Goal: Task Accomplishment & Management: Manage account settings

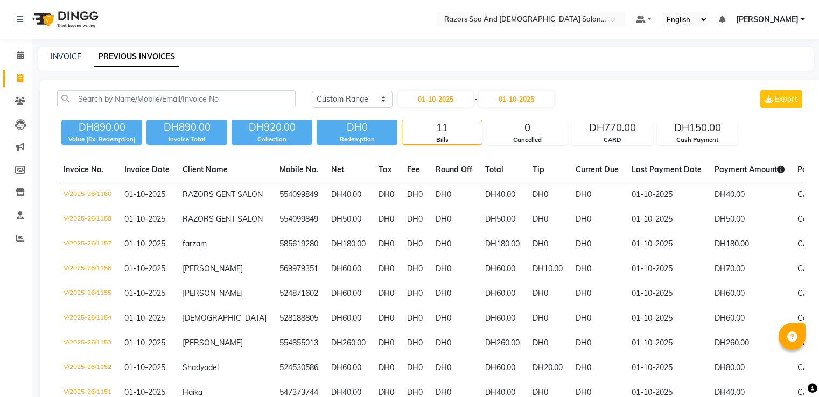
select select "range"
click at [19, 57] on icon at bounding box center [20, 55] width 7 height 8
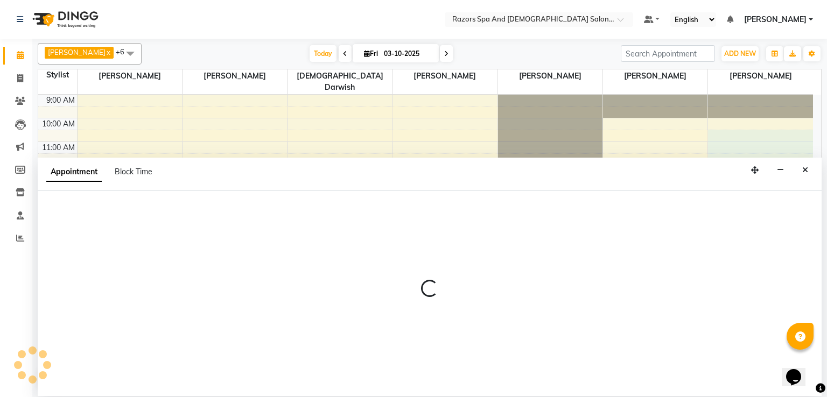
select select "92552"
select select "630"
select select "tentative"
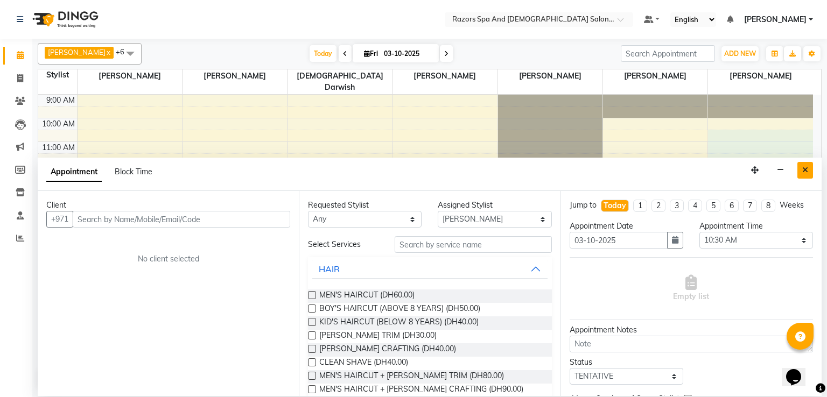
click at [808, 166] on icon "Close" at bounding box center [805, 170] width 6 height 8
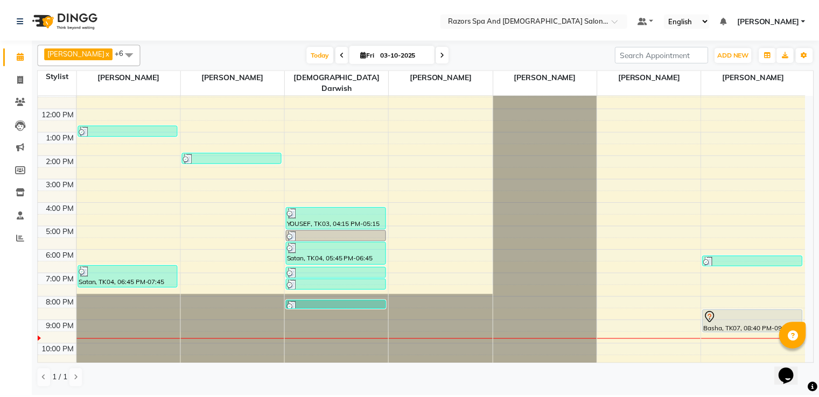
scroll to position [71, 0]
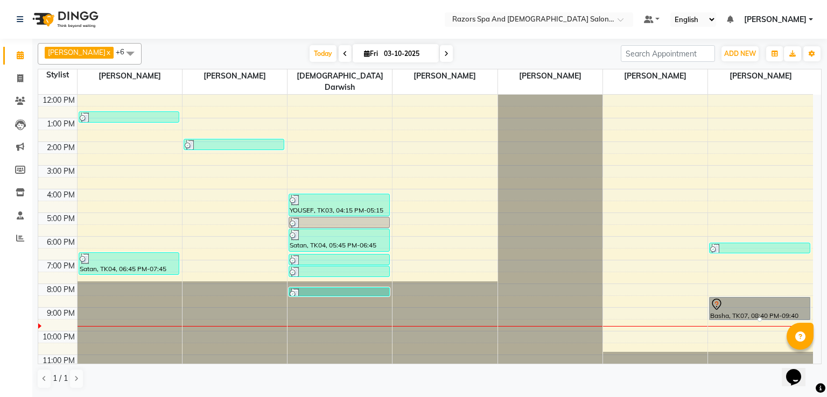
click at [758, 318] on div at bounding box center [760, 320] width 4 height 4
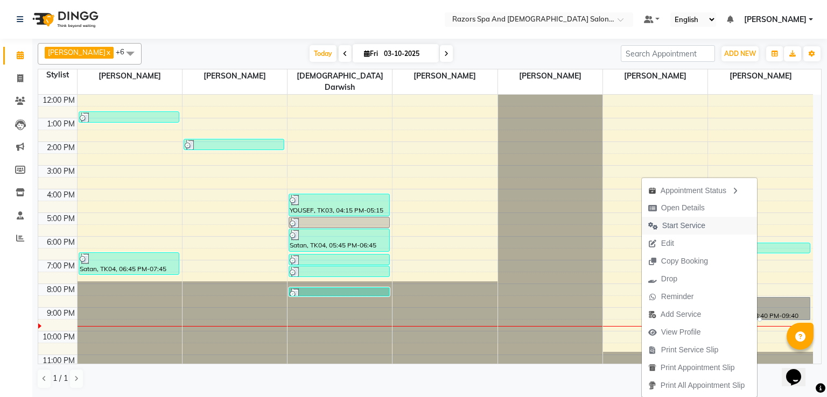
click at [710, 229] on button "Start Service" at bounding box center [699, 226] width 115 height 18
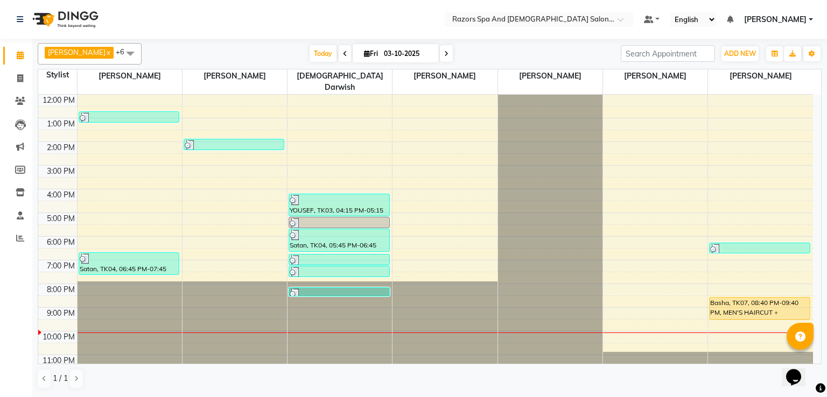
click at [735, 298] on div "Basha, TK07, 08:40 PM-09:40 PM, MEN'S HAIRCUT + [PERSON_NAME] CRAFTING" at bounding box center [760, 309] width 100 height 22
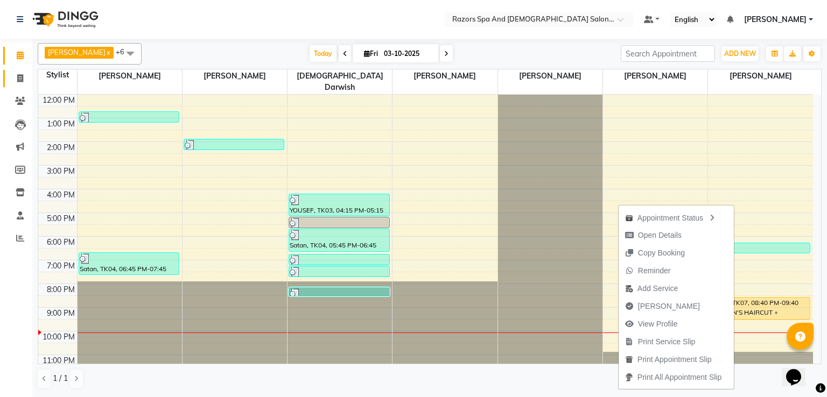
click at [19, 78] on icon at bounding box center [20, 78] width 6 height 8
select select "service"
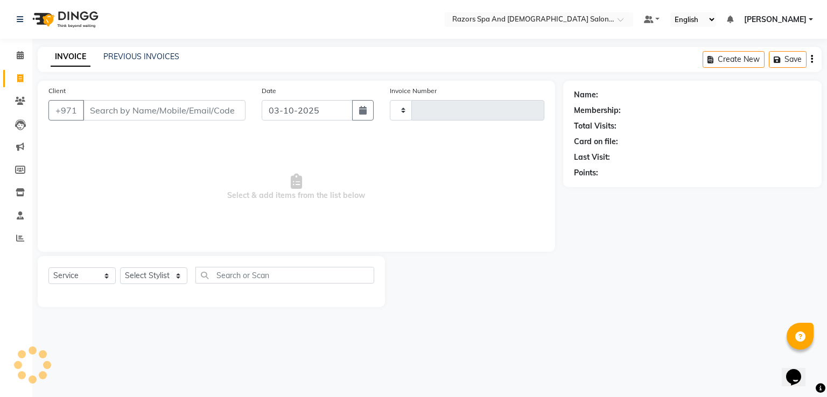
type input "1173"
select select "8419"
click at [86, 277] on select "Select Service Product Membership Package Voucher Prepaid Gift Card" at bounding box center [81, 276] width 67 height 17
select select "product"
click at [48, 268] on select "Select Service Product Membership Package Voucher Prepaid Gift Card" at bounding box center [81, 276] width 67 height 17
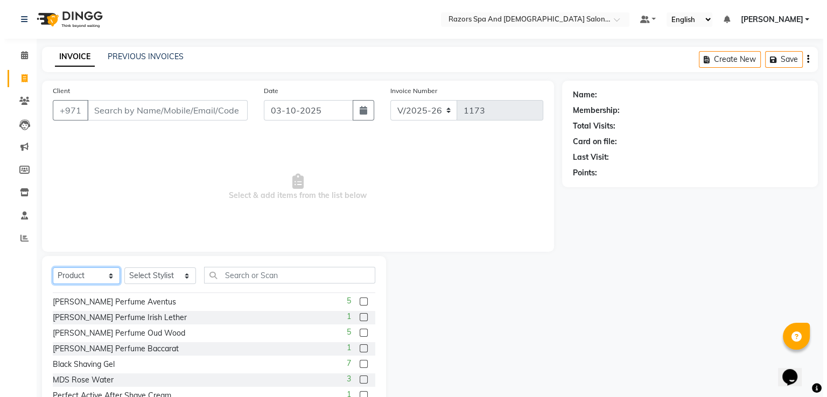
scroll to position [45, 0]
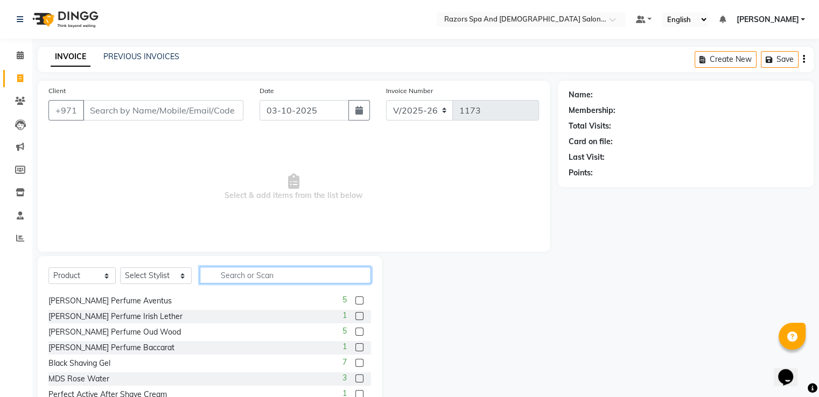
click at [258, 277] on input "text" at bounding box center [285, 275] width 171 height 17
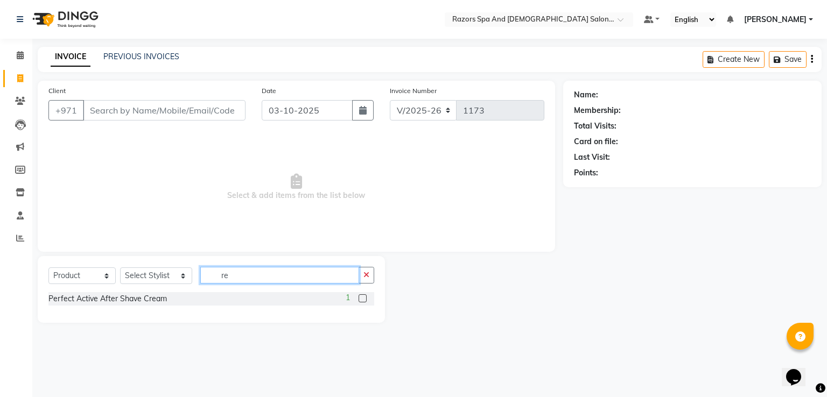
type input "r"
type input "c"
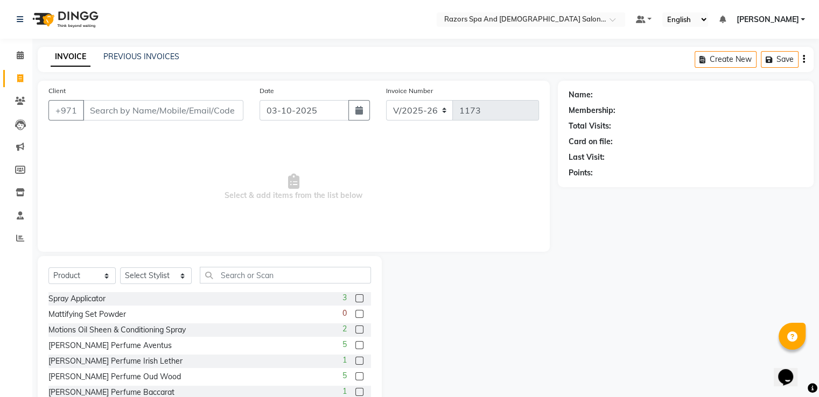
click at [355, 361] on label at bounding box center [359, 361] width 8 height 8
click at [355, 361] on input "checkbox" at bounding box center [358, 361] width 7 height 7
checkbox input "false"
click at [167, 280] on select "Select Stylist [PERSON_NAME] Alaseel [PERSON_NAME] Anwar [PERSON_NAME] Islam [P…" at bounding box center [156, 276] width 72 height 17
click at [343, 349] on span "5" at bounding box center [345, 344] width 4 height 11
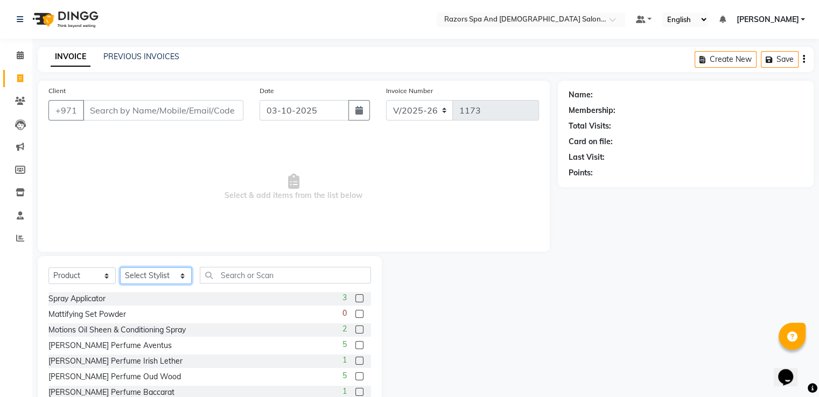
click at [151, 278] on select "Select Stylist [PERSON_NAME] Alaseel [PERSON_NAME] Anwar [PERSON_NAME] Islam [P…" at bounding box center [156, 276] width 72 height 17
click at [312, 331] on div "Motions Oil Sheen & Conditioning Spray 2" at bounding box center [209, 330] width 323 height 13
click at [355, 330] on label at bounding box center [359, 330] width 8 height 8
click at [355, 330] on input "checkbox" at bounding box center [358, 330] width 7 height 7
click at [355, 330] on label at bounding box center [359, 330] width 8 height 8
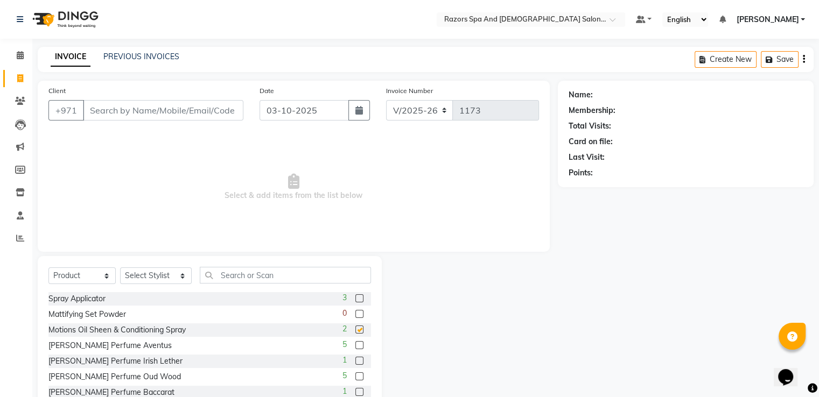
click at [355, 330] on input "checkbox" at bounding box center [358, 330] width 7 height 7
click at [355, 330] on label at bounding box center [359, 330] width 8 height 8
click at [355, 330] on input "checkbox" at bounding box center [358, 330] width 7 height 7
checkbox input "false"
click at [205, 114] on input "Client" at bounding box center [163, 110] width 160 height 20
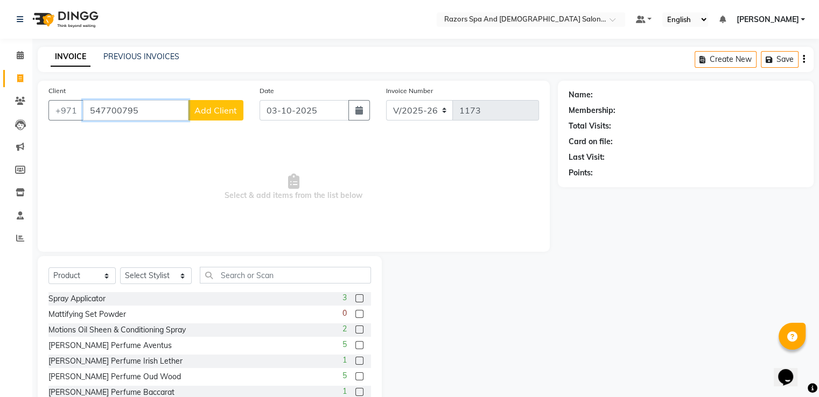
type input "547700795"
click at [221, 114] on span "Add Client" at bounding box center [215, 110] width 43 height 11
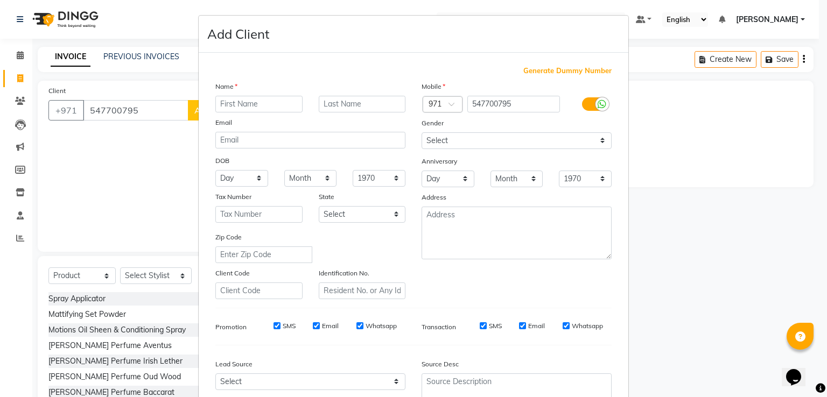
click at [261, 106] on input "text" at bounding box center [258, 104] width 87 height 17
type input "[PERSON_NAME]"
click at [547, 146] on select "Select [DEMOGRAPHIC_DATA] [DEMOGRAPHIC_DATA] Other Prefer Not To Say" at bounding box center [517, 140] width 190 height 17
select select "[DEMOGRAPHIC_DATA]"
click at [422, 133] on select "Select [DEMOGRAPHIC_DATA] [DEMOGRAPHIC_DATA] Other Prefer Not To Say" at bounding box center [517, 140] width 190 height 17
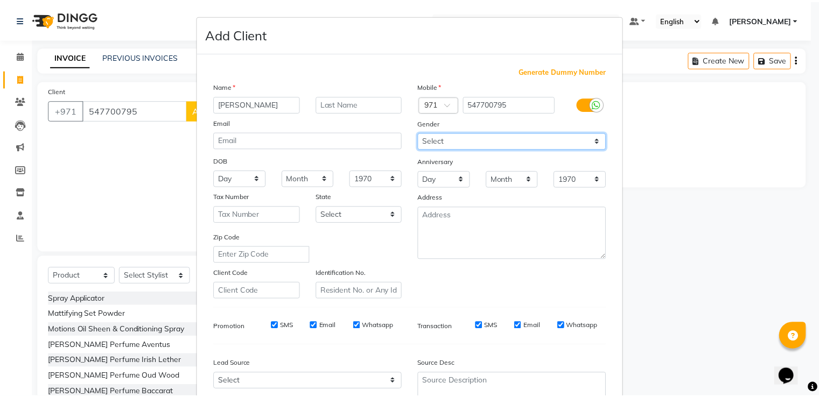
scroll to position [105, 0]
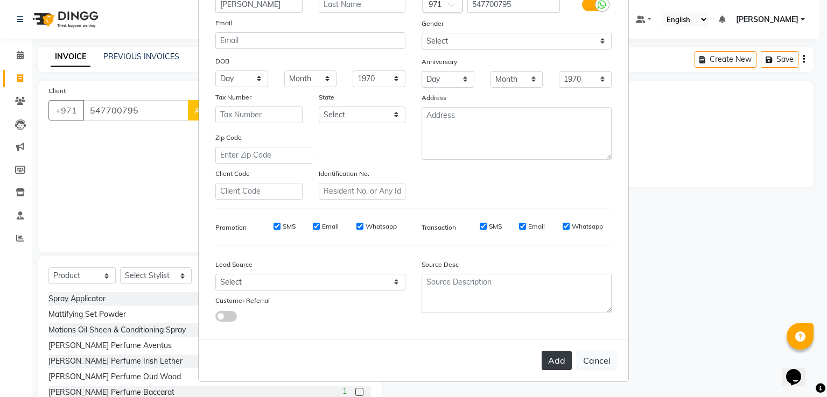
click at [551, 362] on button "Add" at bounding box center [557, 360] width 30 height 19
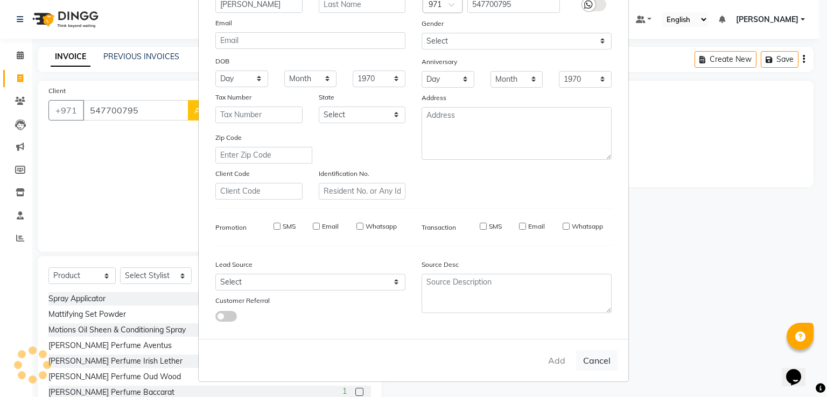
select select
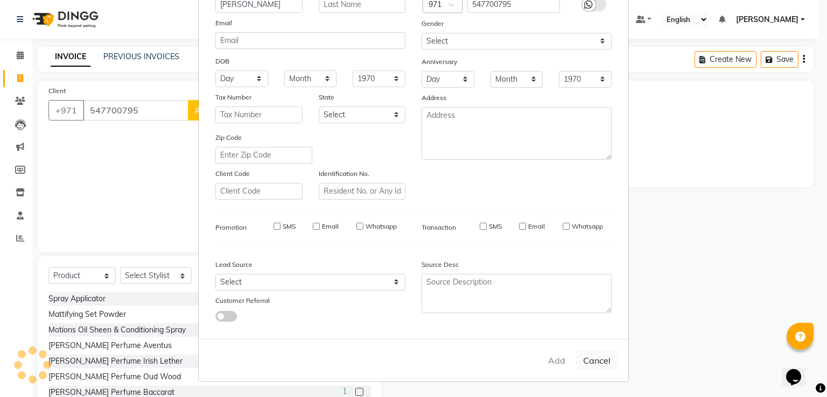
select select
checkbox input "false"
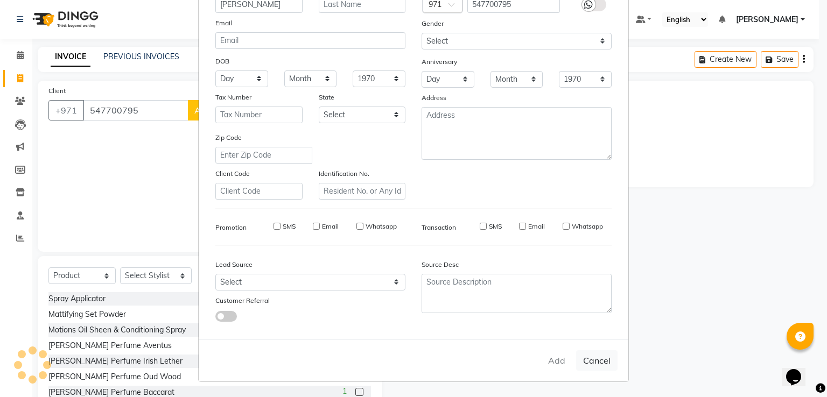
checkbox input "false"
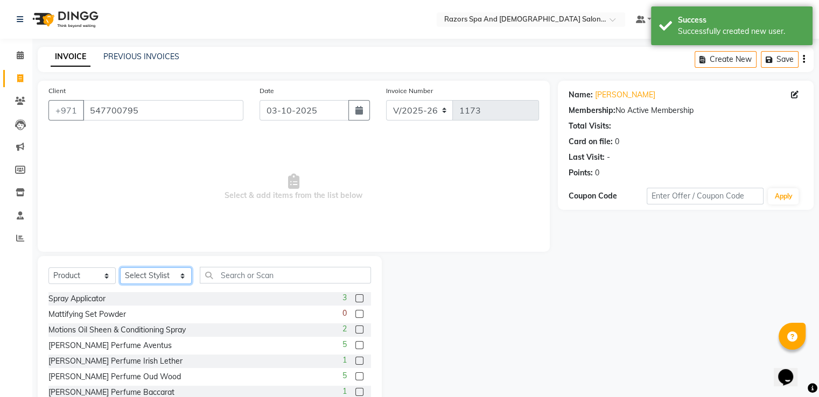
click at [168, 277] on select "Select Stylist [PERSON_NAME] Alaseel [PERSON_NAME] Anwar [PERSON_NAME] Islam [P…" at bounding box center [156, 276] width 72 height 17
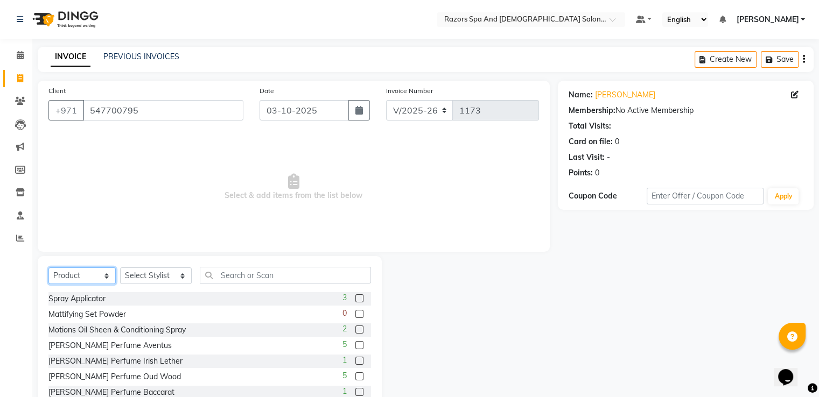
click at [84, 282] on select "Select Service Product Membership Package Voucher Prepaid Gift Card" at bounding box center [81, 276] width 67 height 17
select select "service"
click at [48, 268] on select "Select Service Product Membership Package Voucher Prepaid Gift Card" at bounding box center [81, 276] width 67 height 17
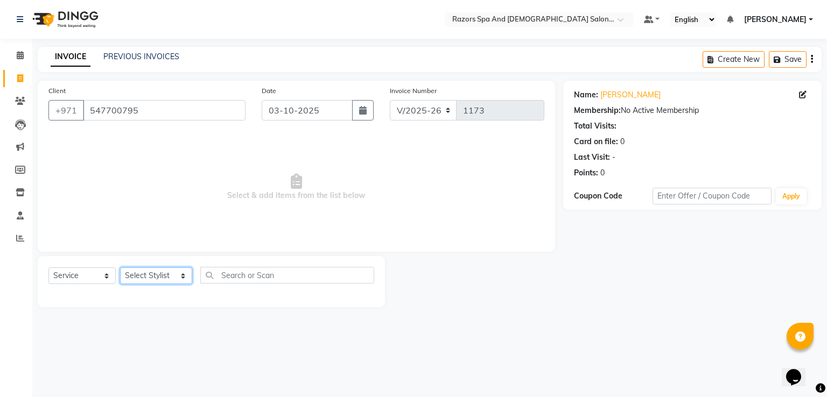
click at [167, 276] on select "Select Stylist [PERSON_NAME] Alaseel [PERSON_NAME] Anwar [PERSON_NAME] Islam [P…" at bounding box center [156, 276] width 72 height 17
select select "81371"
click at [120, 268] on select "Select Stylist [PERSON_NAME] Alaseel [PERSON_NAME] Anwar [PERSON_NAME] Islam [P…" at bounding box center [156, 276] width 72 height 17
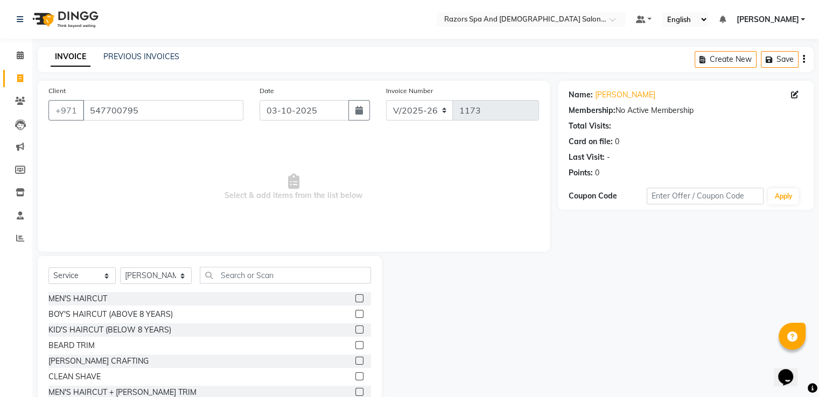
click at [355, 330] on label at bounding box center [359, 330] width 8 height 8
click at [355, 330] on input "checkbox" at bounding box center [358, 330] width 7 height 7
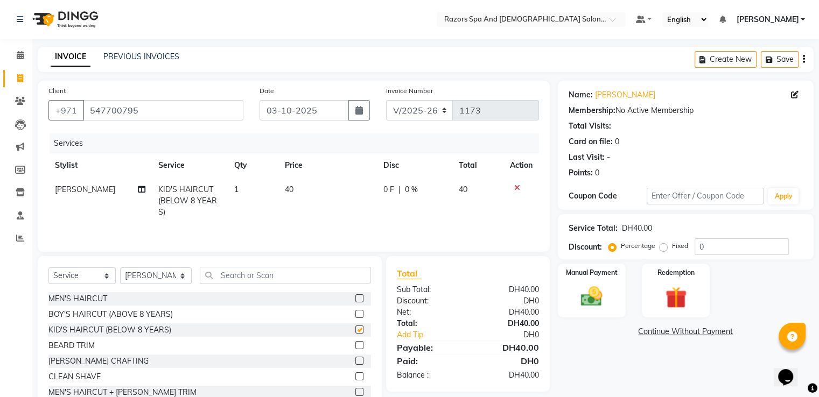
checkbox input "false"
click at [599, 293] on img at bounding box center [591, 296] width 35 height 25
click at [701, 334] on span "CARD" at bounding box center [697, 332] width 23 height 12
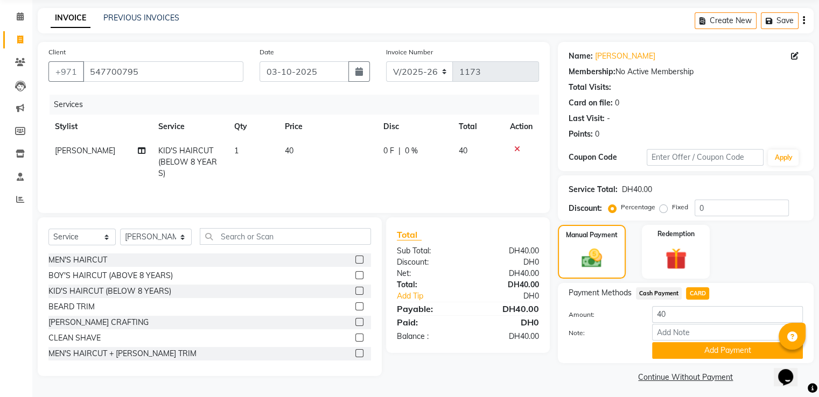
scroll to position [44, 0]
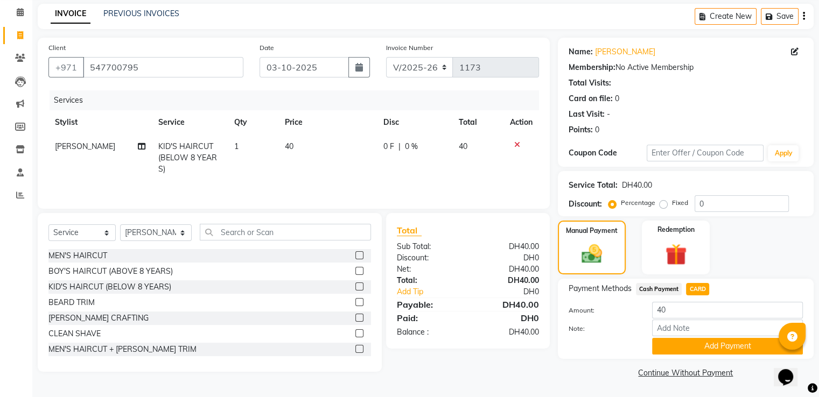
click at [699, 348] on button "Add Payment" at bounding box center [727, 346] width 151 height 17
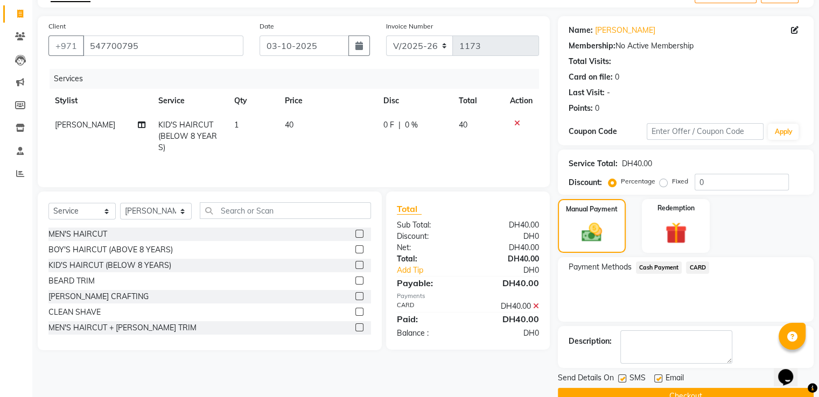
scroll to position [88, 0]
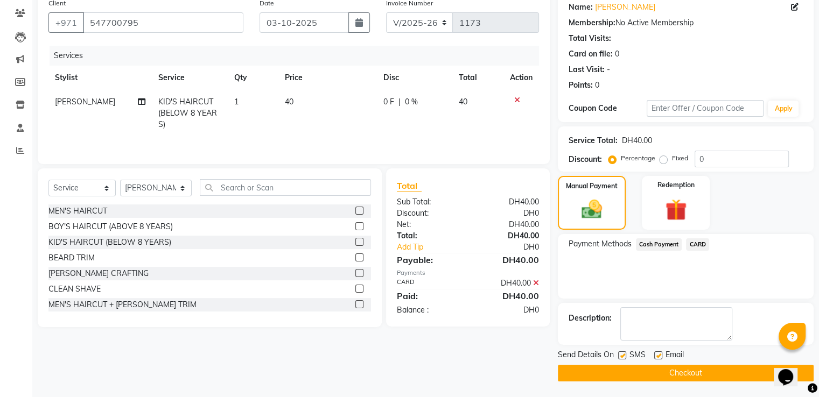
click at [632, 375] on button "Checkout" at bounding box center [686, 373] width 256 height 17
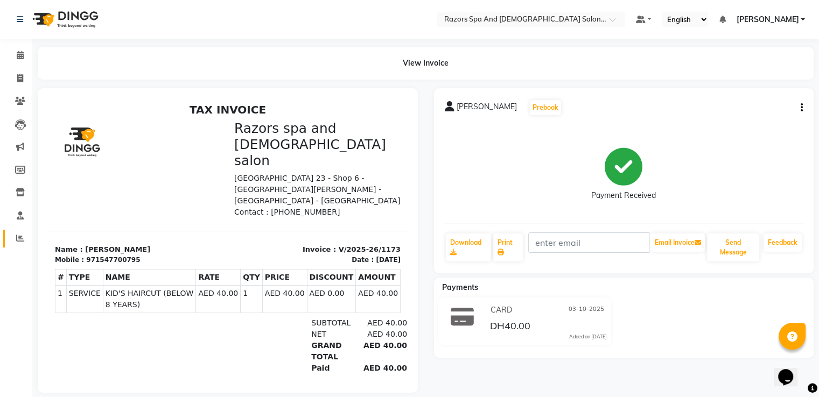
click at [6, 238] on link "Reports" at bounding box center [16, 239] width 26 height 18
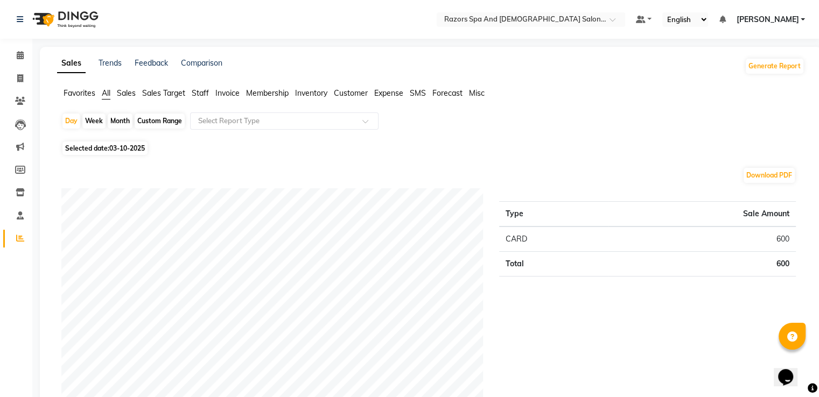
click at [118, 122] on div "Month" at bounding box center [120, 121] width 25 height 15
select select "10"
select select "2025"
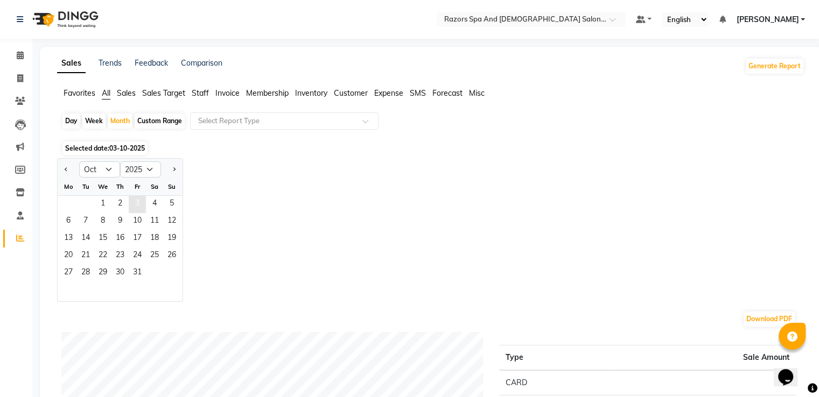
click at [137, 202] on span "3" at bounding box center [137, 204] width 17 height 17
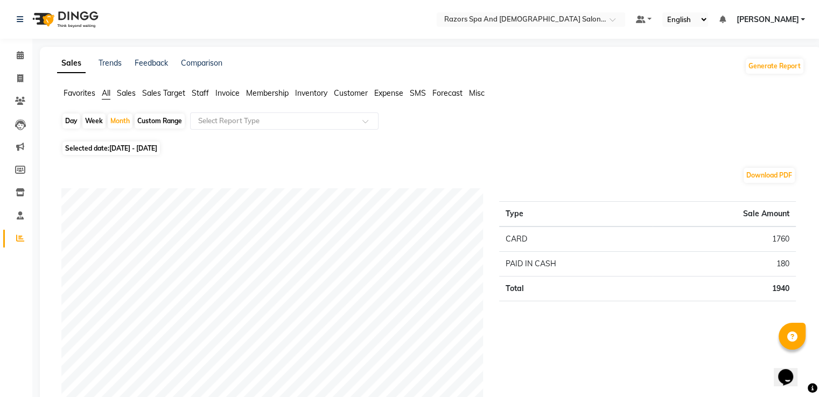
click at [71, 122] on div "Day" at bounding box center [71, 121] width 18 height 15
select select "10"
select select "2025"
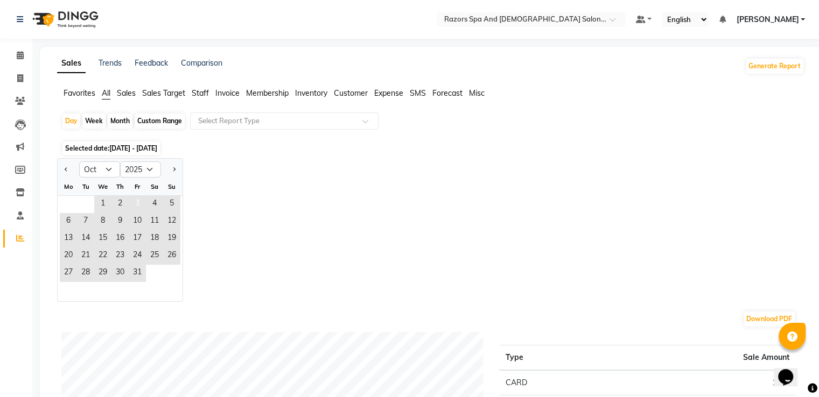
click at [137, 202] on span "3" at bounding box center [137, 204] width 17 height 17
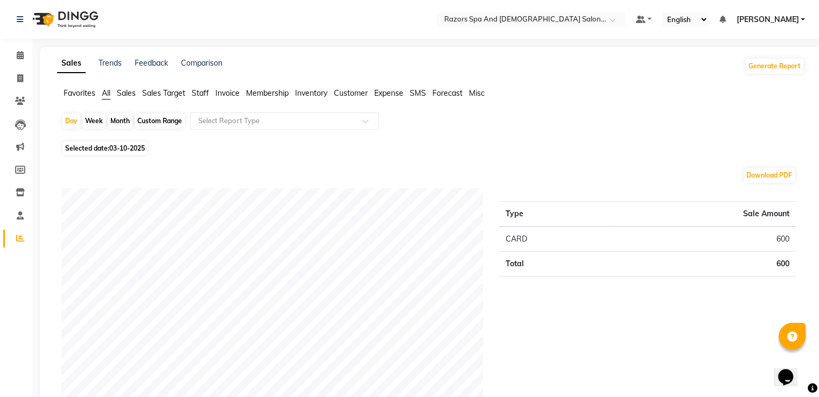
click at [19, 239] on icon at bounding box center [20, 238] width 8 height 8
click at [23, 81] on icon at bounding box center [20, 78] width 6 height 8
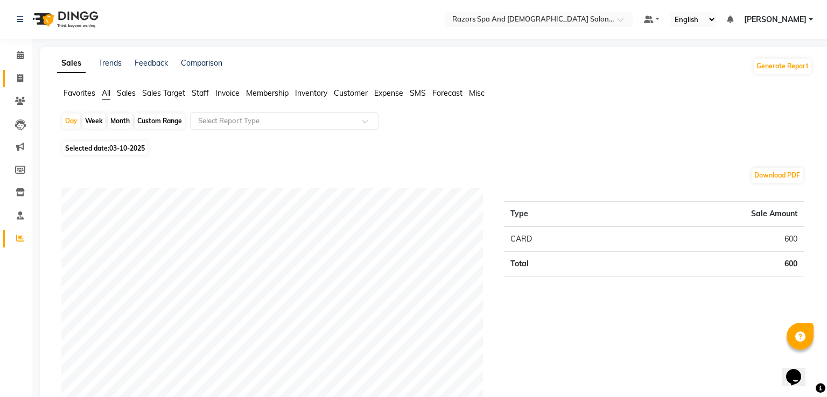
select select "8419"
select select "service"
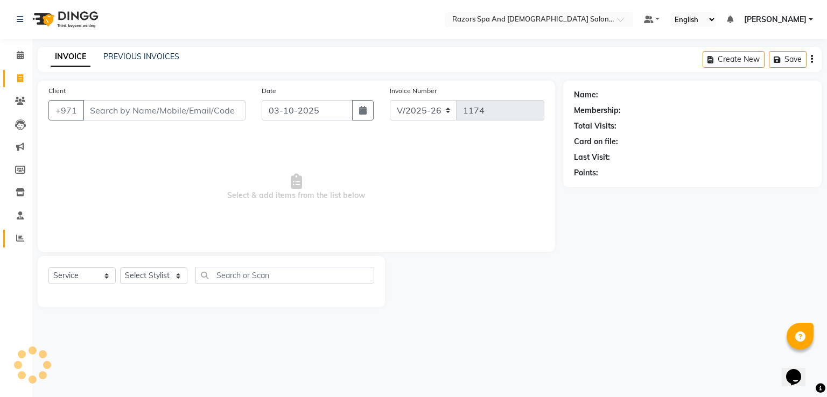
click at [16, 234] on span at bounding box center [20, 239] width 19 height 12
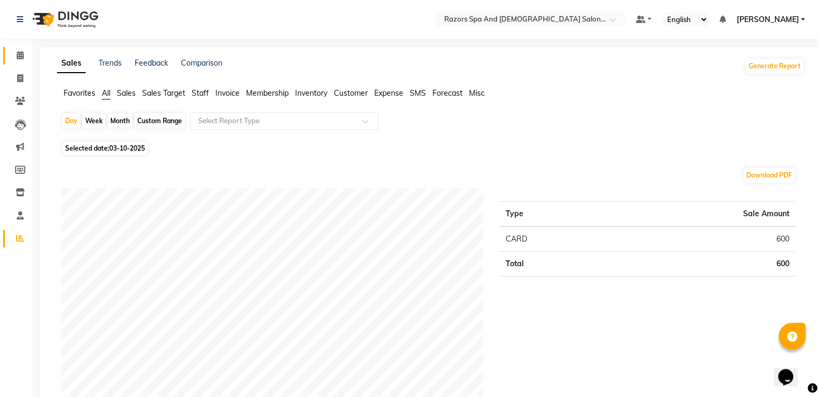
click at [19, 55] on icon at bounding box center [20, 55] width 7 height 8
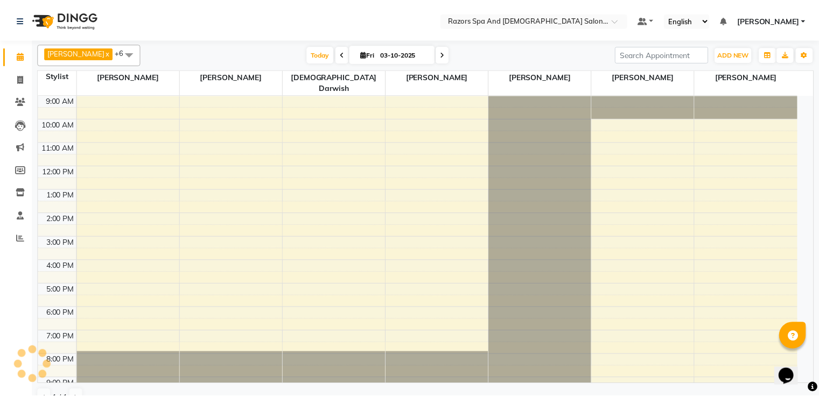
scroll to position [51, 0]
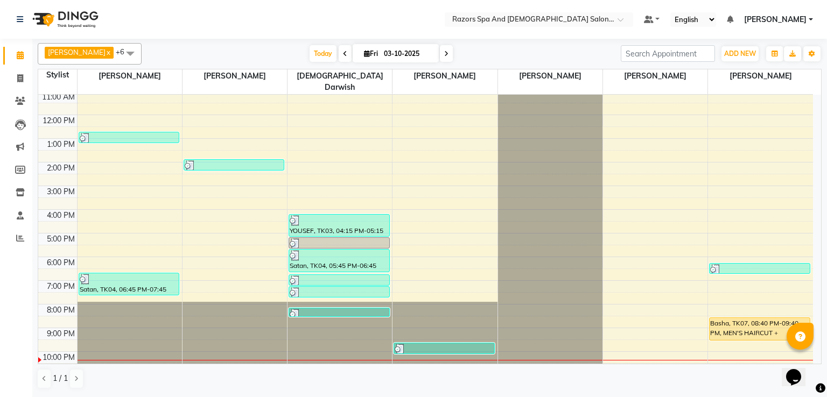
click at [17, 58] on icon at bounding box center [20, 55] width 7 height 8
click at [22, 239] on icon at bounding box center [20, 238] width 8 height 8
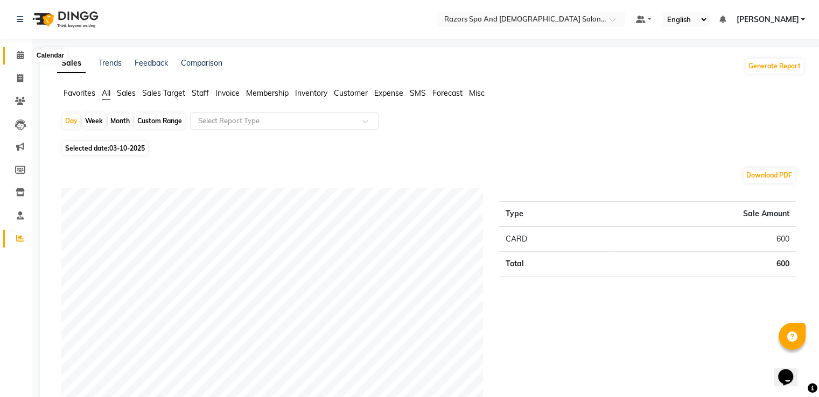
click at [17, 54] on icon at bounding box center [20, 55] width 7 height 8
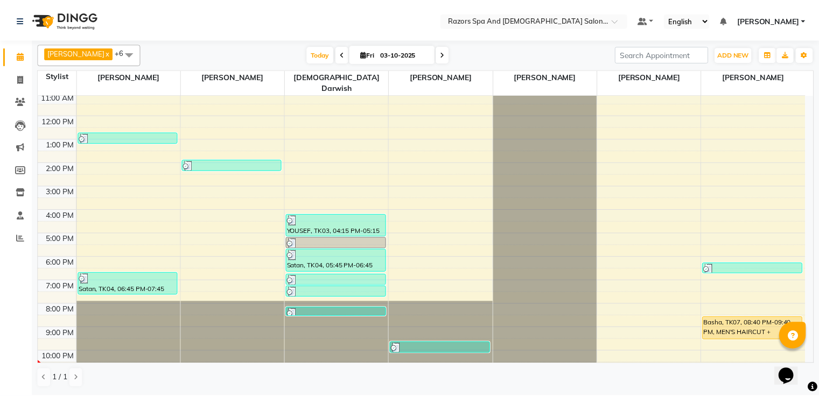
scroll to position [71, 0]
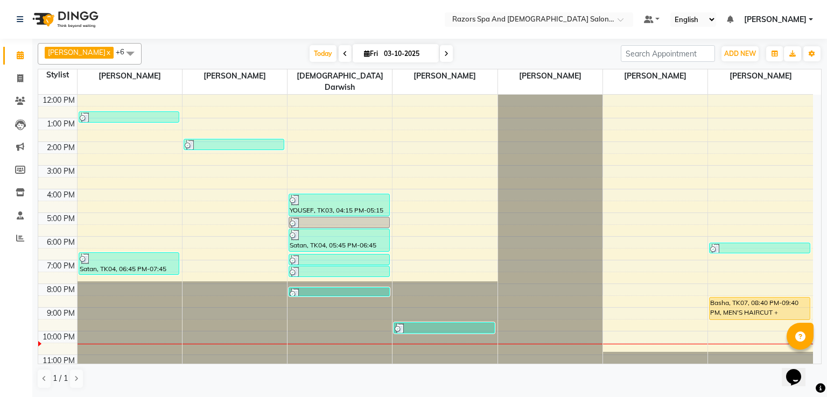
click at [756, 298] on div "Basha, TK07, 08:40 PM-09:40 PM, MEN'S HAIRCUT + [PERSON_NAME] CRAFTING" at bounding box center [760, 309] width 100 height 22
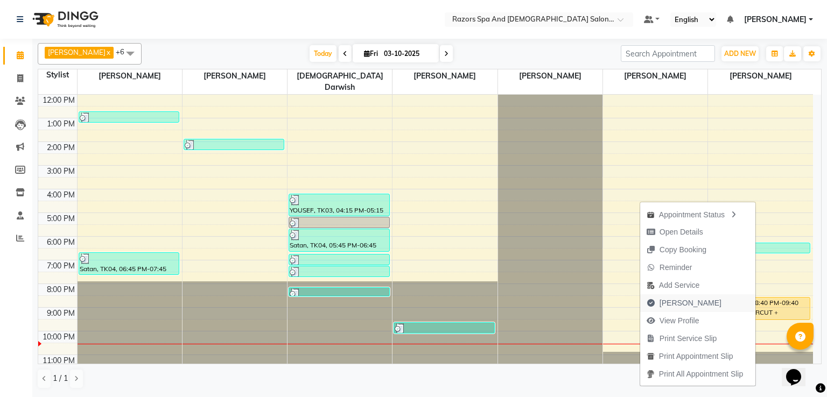
click at [672, 302] on span "[PERSON_NAME]" at bounding box center [691, 303] width 62 height 11
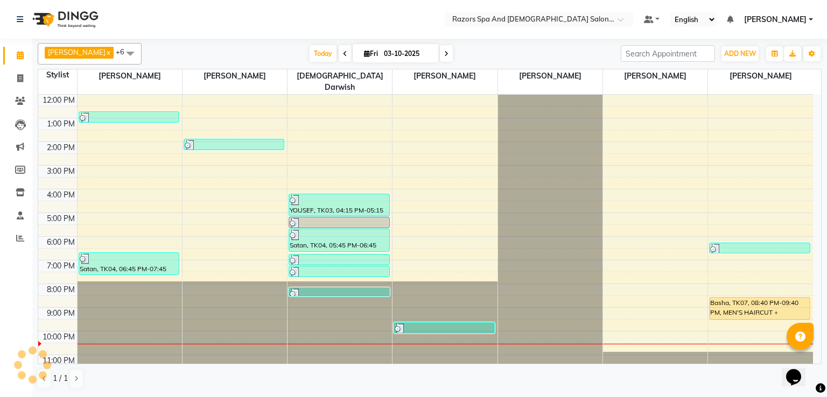
select select "service"
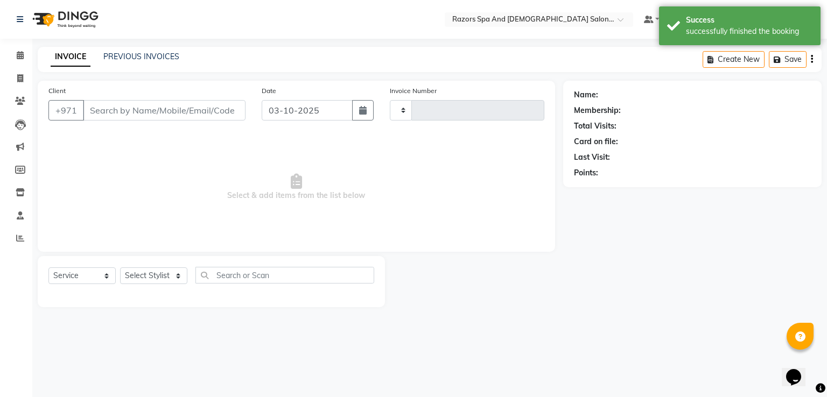
type input "1174"
select select "8419"
type input "564119643"
select select "92552"
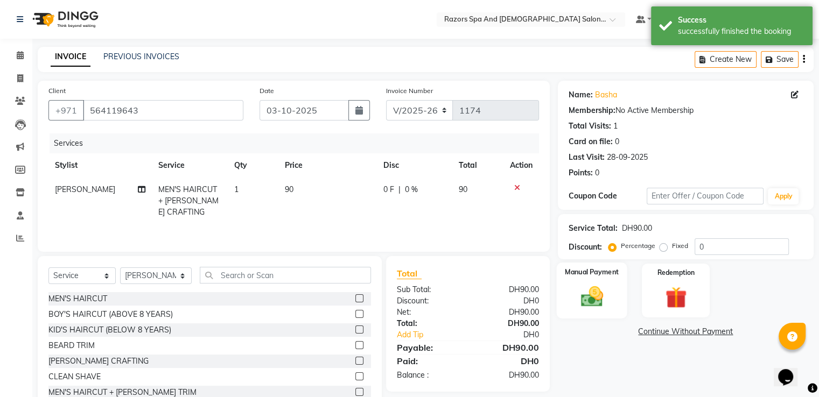
click at [577, 299] on img at bounding box center [592, 297] width 36 height 26
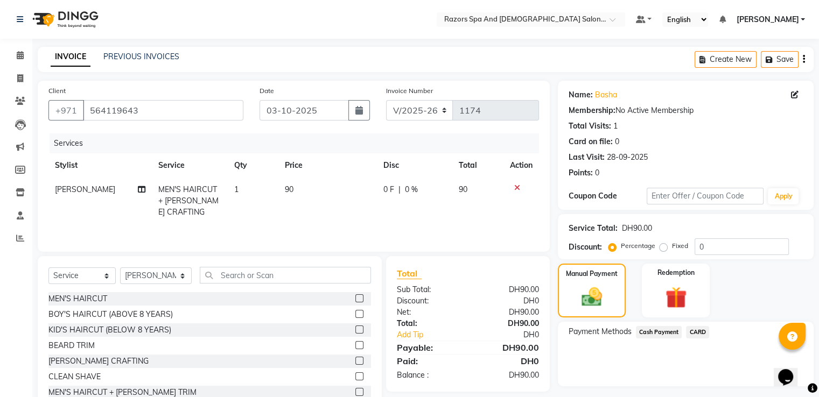
click at [700, 332] on span "CARD" at bounding box center [697, 332] width 23 height 12
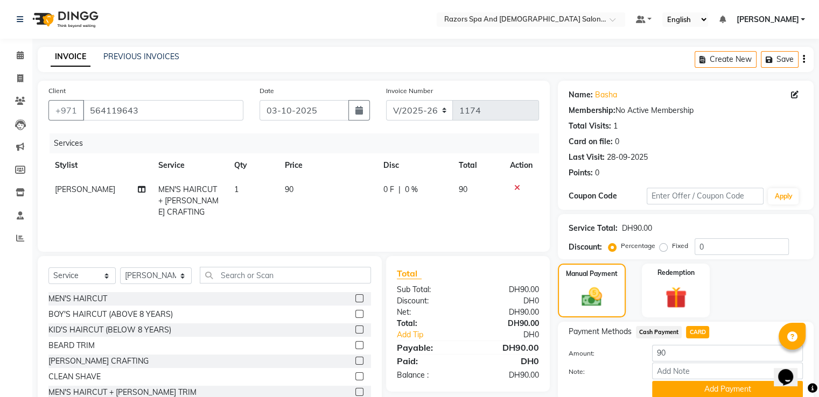
scroll to position [44, 0]
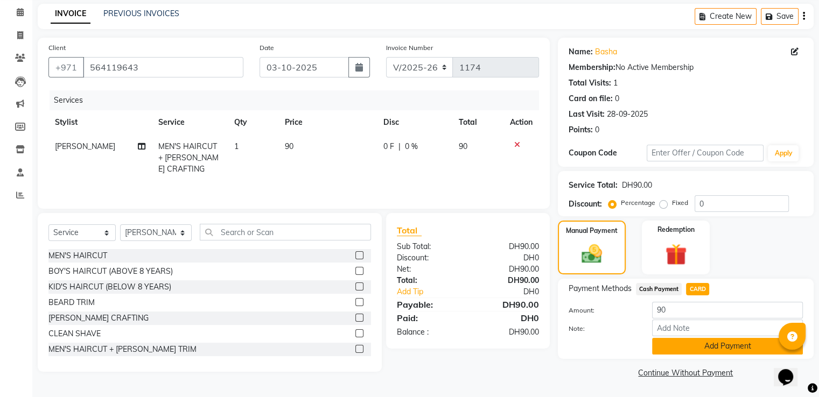
click at [663, 350] on button "Add Payment" at bounding box center [727, 346] width 151 height 17
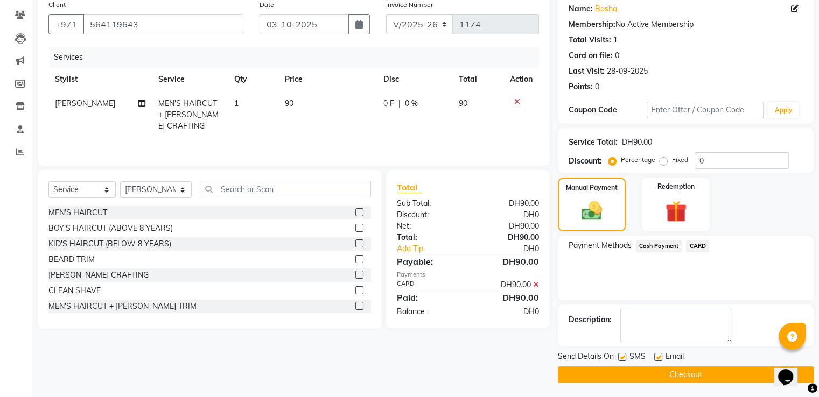
scroll to position [88, 0]
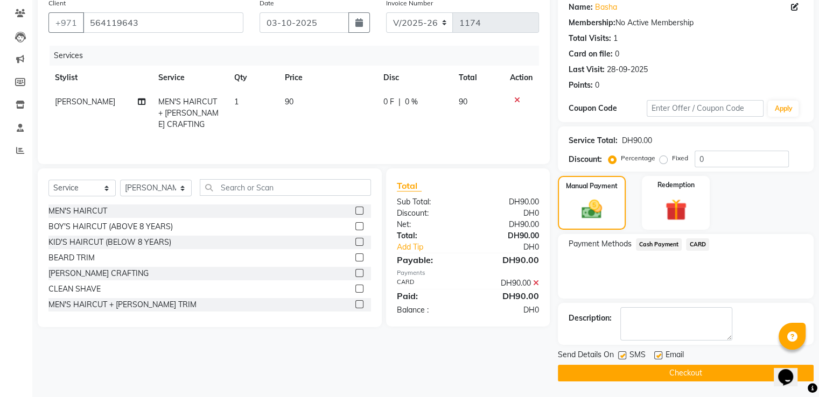
click at [597, 376] on button "Checkout" at bounding box center [686, 373] width 256 height 17
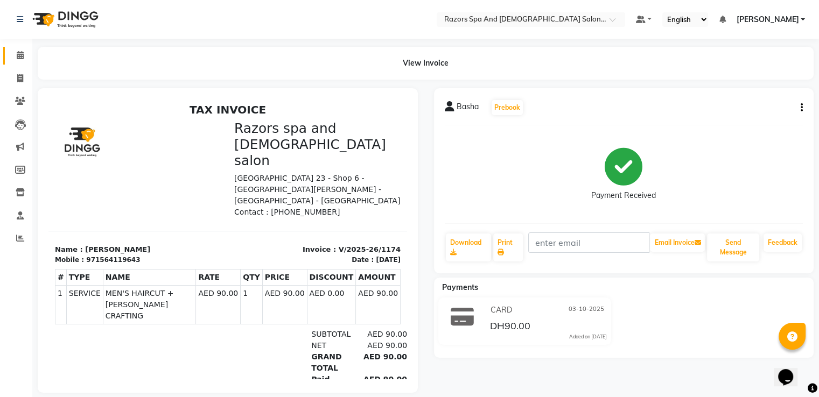
click at [19, 63] on link "Calendar" at bounding box center [16, 56] width 26 height 18
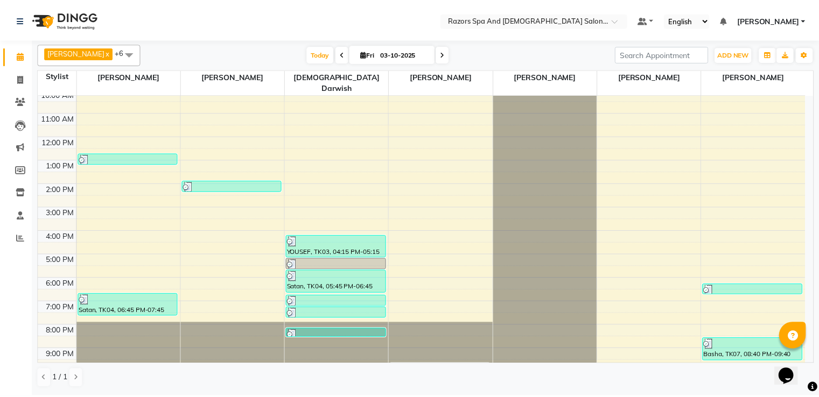
scroll to position [71, 0]
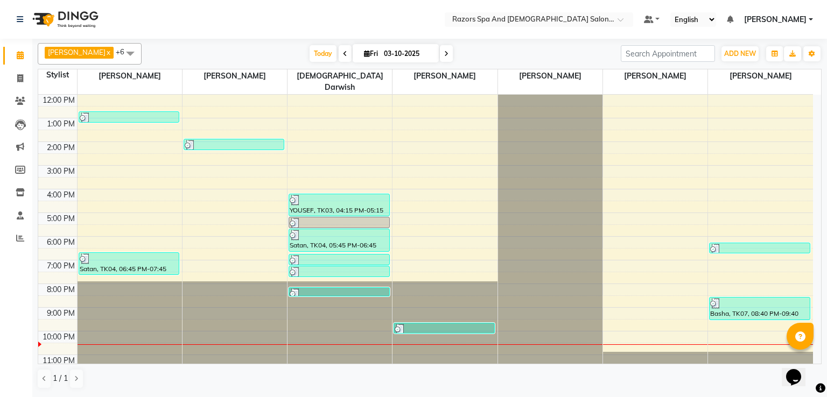
click at [427, 324] on div at bounding box center [444, 329] width 99 height 11
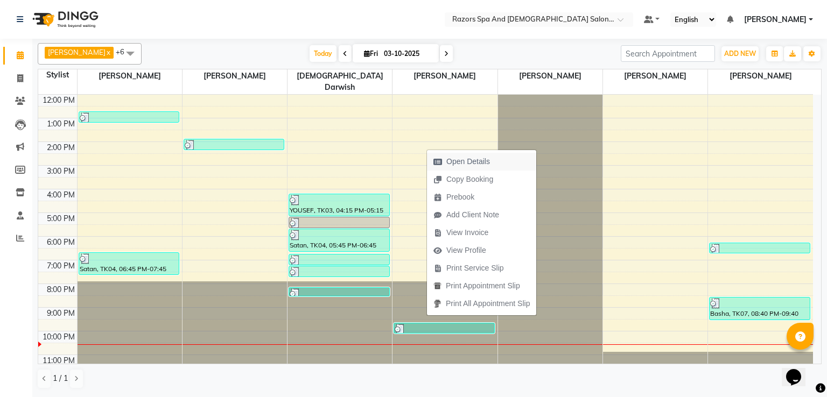
click at [473, 157] on span "Open Details" at bounding box center [468, 161] width 44 height 11
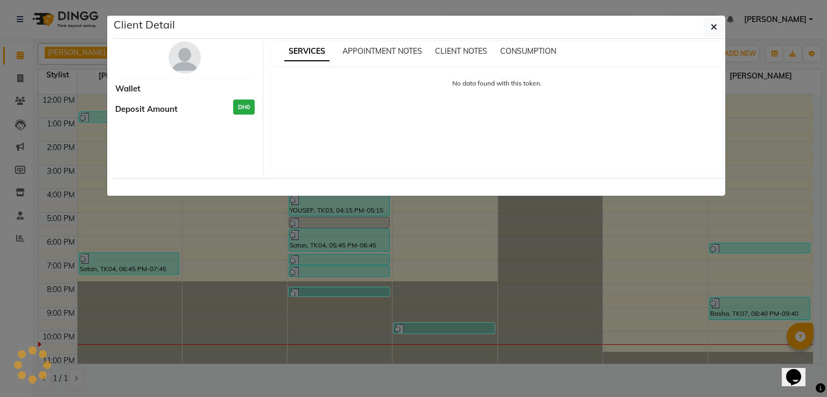
select select "3"
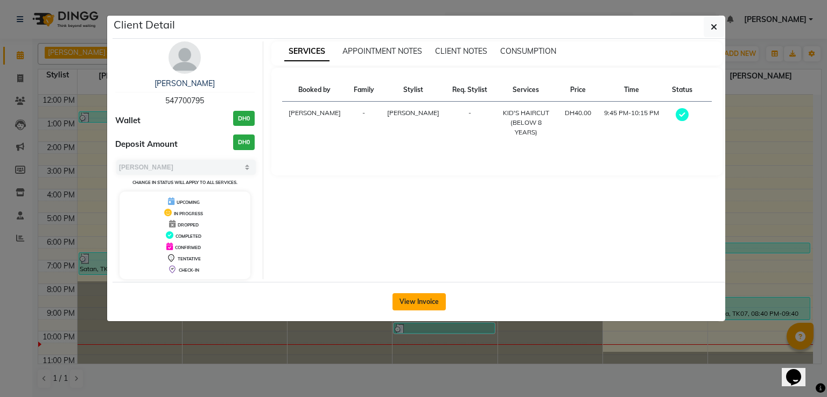
click at [409, 294] on button "View Invoice" at bounding box center [419, 302] width 53 height 17
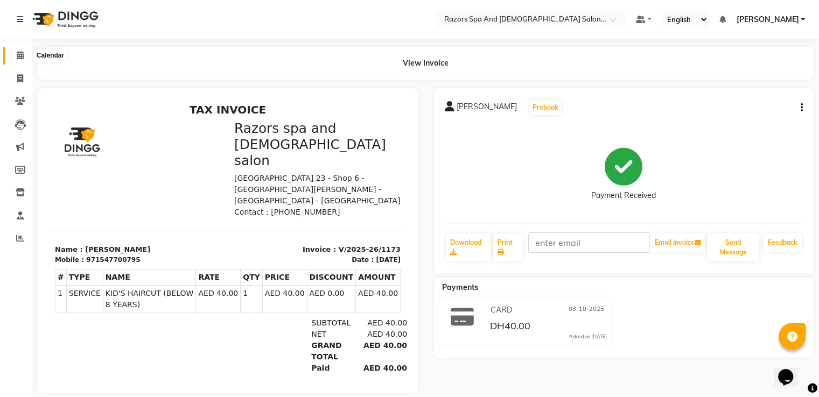
click at [18, 52] on icon at bounding box center [20, 55] width 7 height 8
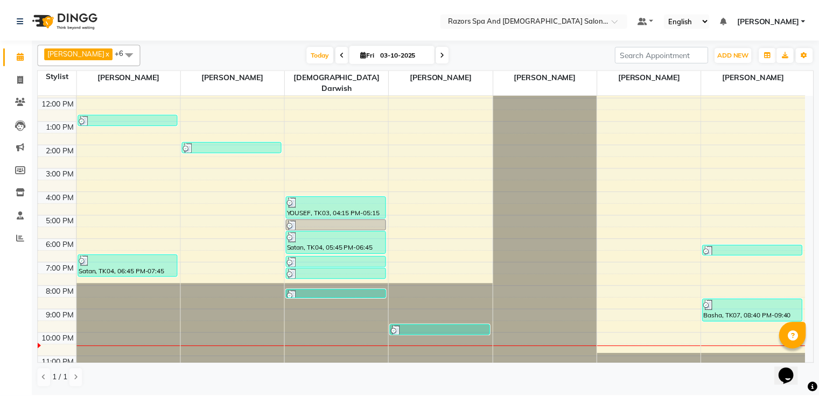
scroll to position [71, 0]
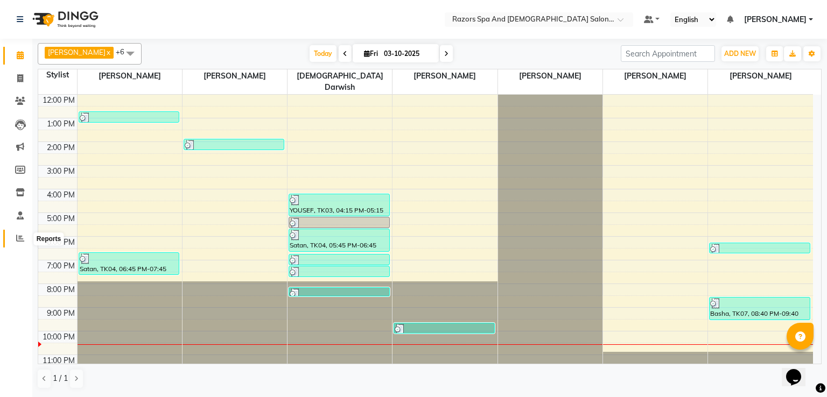
click at [24, 236] on icon at bounding box center [20, 238] width 8 height 8
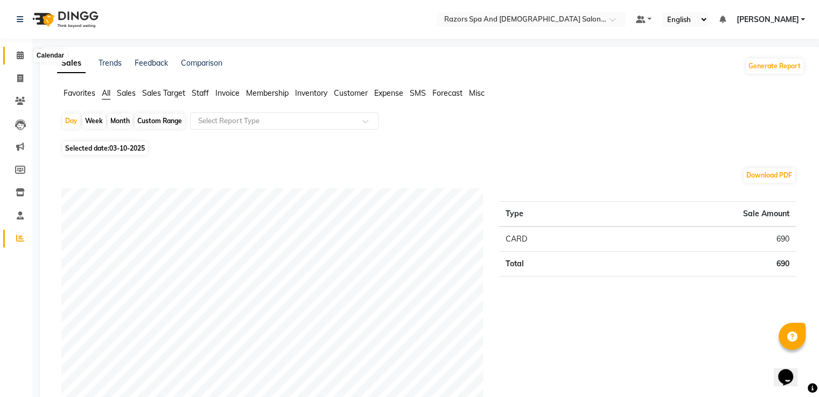
click at [19, 58] on icon at bounding box center [20, 55] width 7 height 8
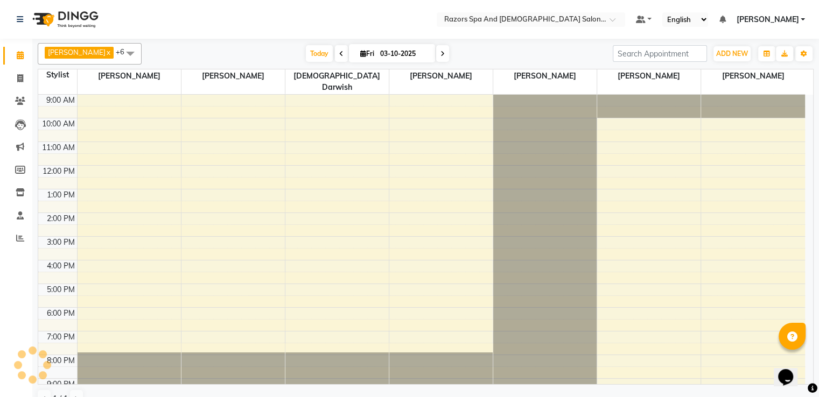
scroll to position [51, 0]
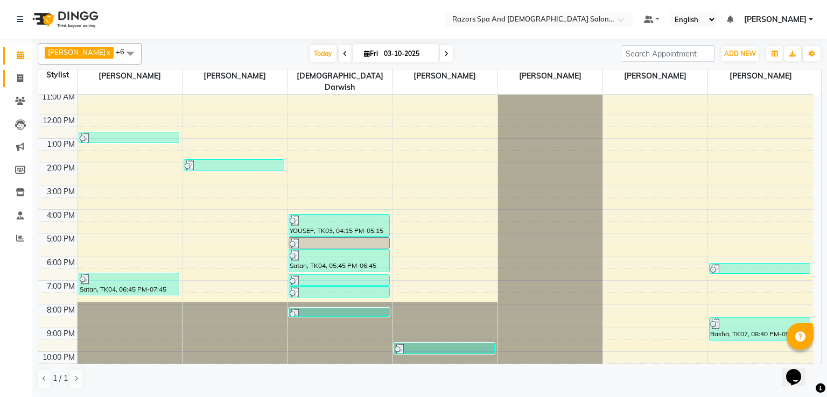
click at [19, 78] on icon at bounding box center [20, 78] width 6 height 8
select select "service"
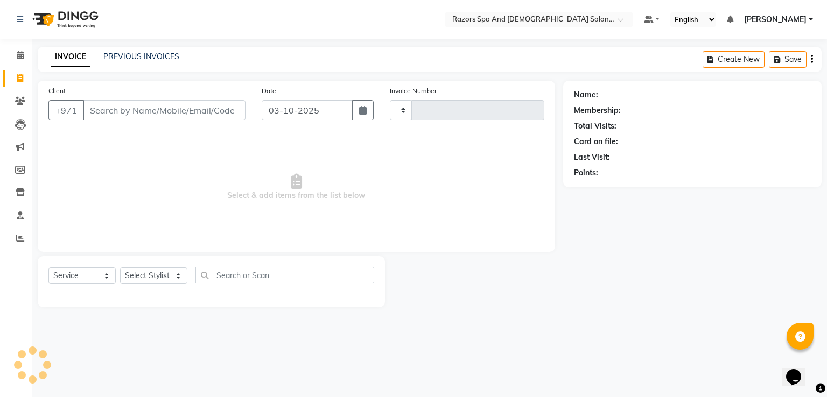
type input "1175"
select select "8419"
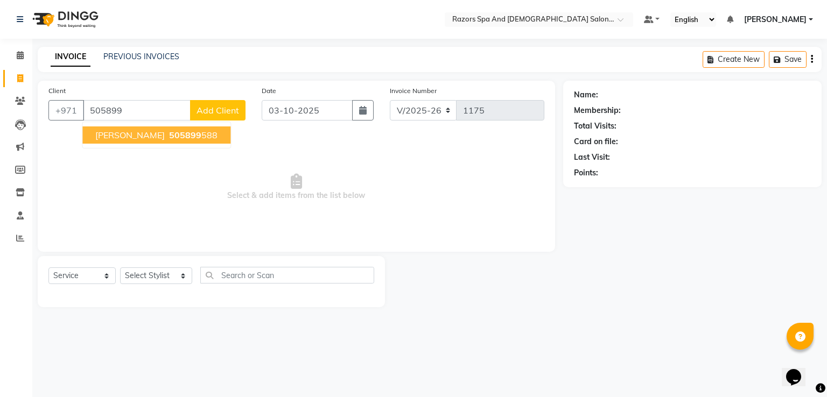
click at [169, 139] on span "505899" at bounding box center [185, 135] width 32 height 11
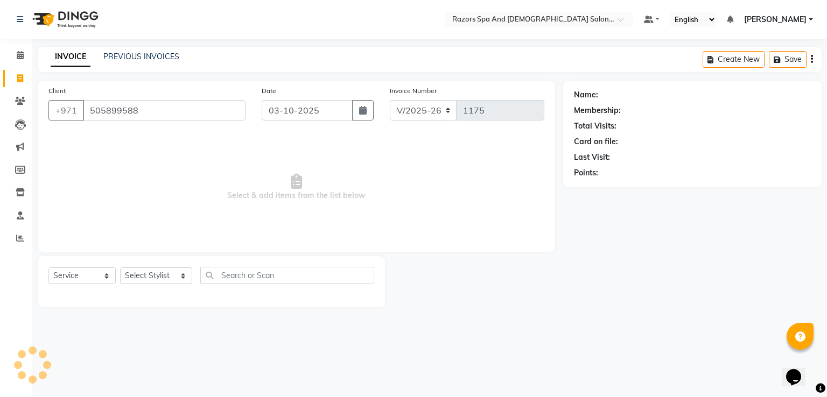
type input "505899588"
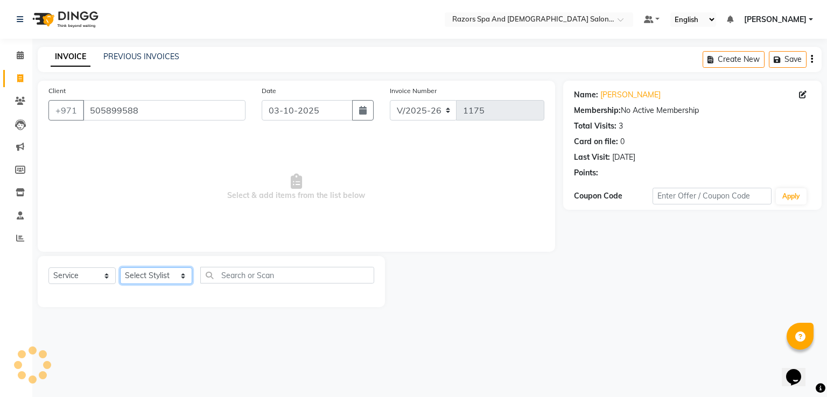
click at [155, 280] on select "Select Stylist [PERSON_NAME] Alaseel [PERSON_NAME] Anwar [PERSON_NAME] Islam [P…" at bounding box center [156, 276] width 72 height 17
select select "92552"
click at [120, 268] on select "Select Stylist [PERSON_NAME] Alaseel [PERSON_NAME] Anwar [PERSON_NAME] Islam [P…" at bounding box center [156, 276] width 72 height 17
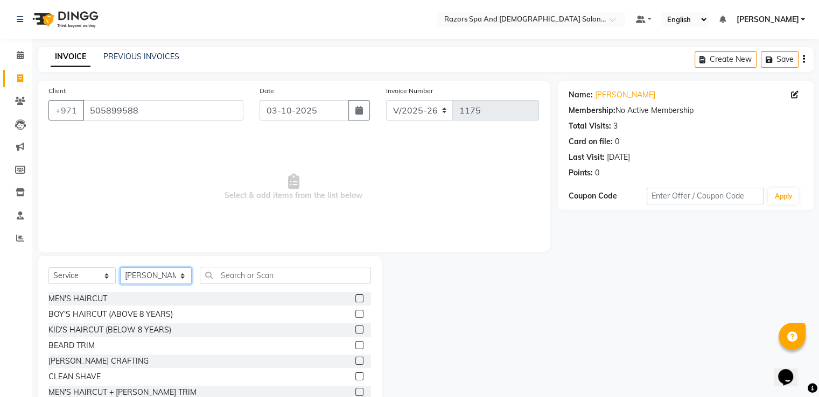
scroll to position [94, 0]
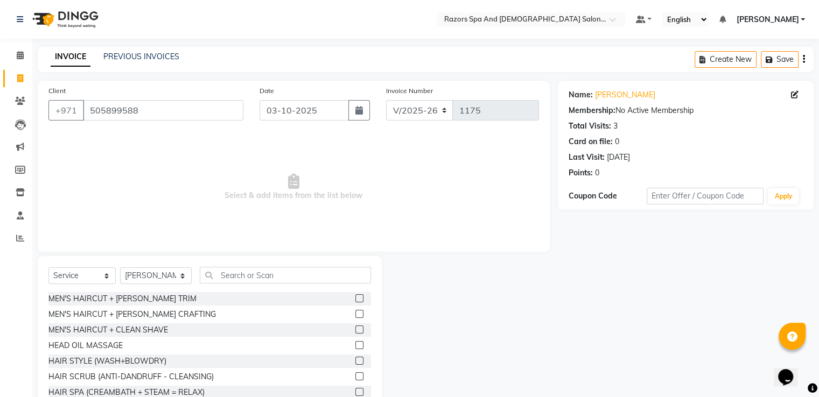
click at [355, 318] on label at bounding box center [359, 314] width 8 height 8
click at [355, 318] on input "checkbox" at bounding box center [358, 314] width 7 height 7
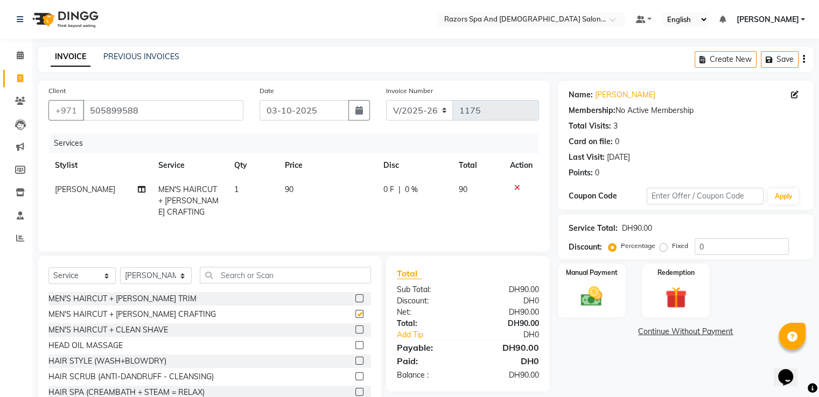
checkbox input "false"
click at [593, 282] on div "Manual Payment" at bounding box center [591, 290] width 71 height 55
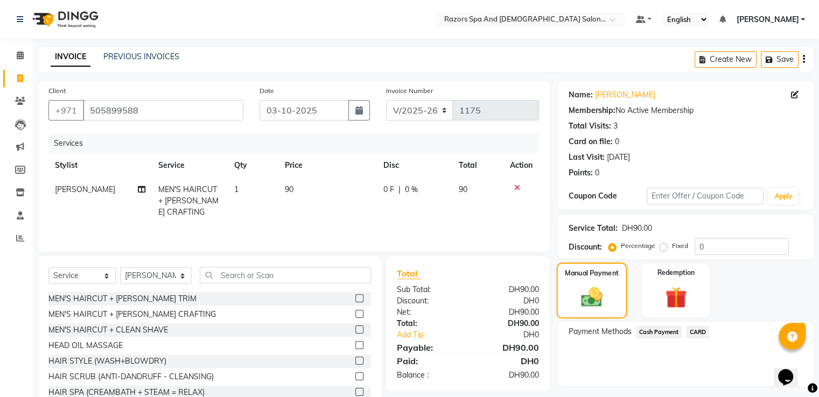
click at [698, 336] on span "CARD" at bounding box center [697, 332] width 23 height 12
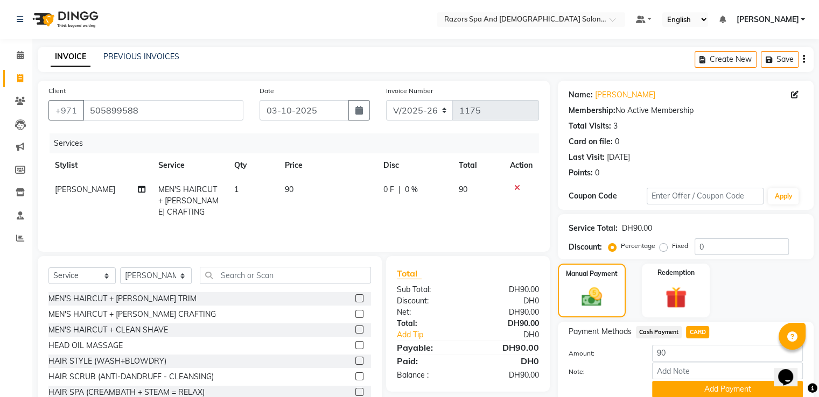
scroll to position [44, 0]
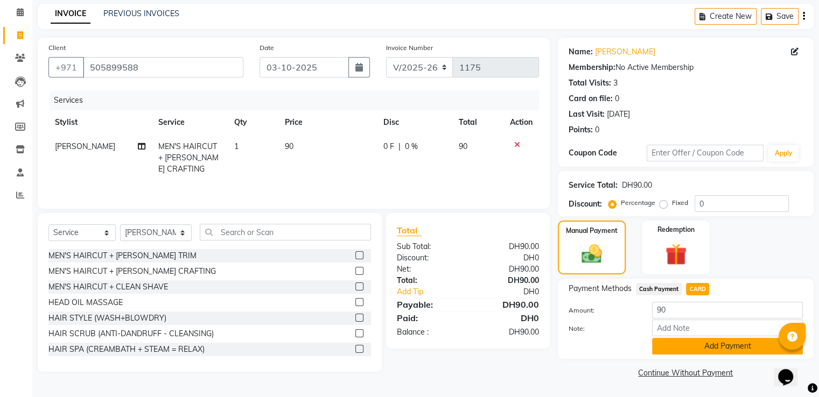
click at [672, 350] on button "Add Payment" at bounding box center [727, 346] width 151 height 17
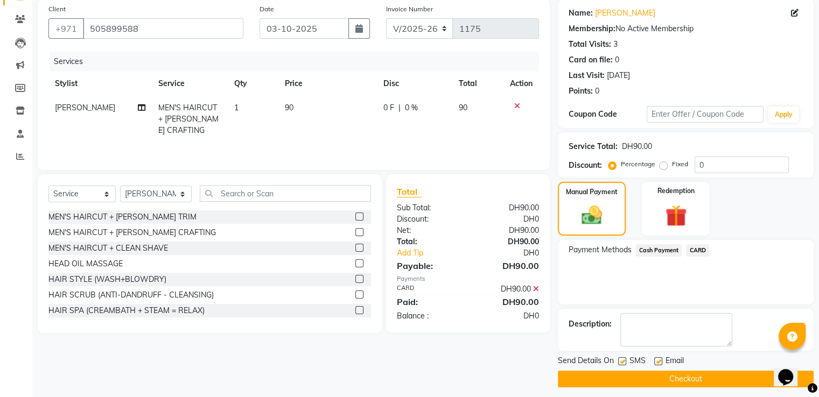
scroll to position [88, 0]
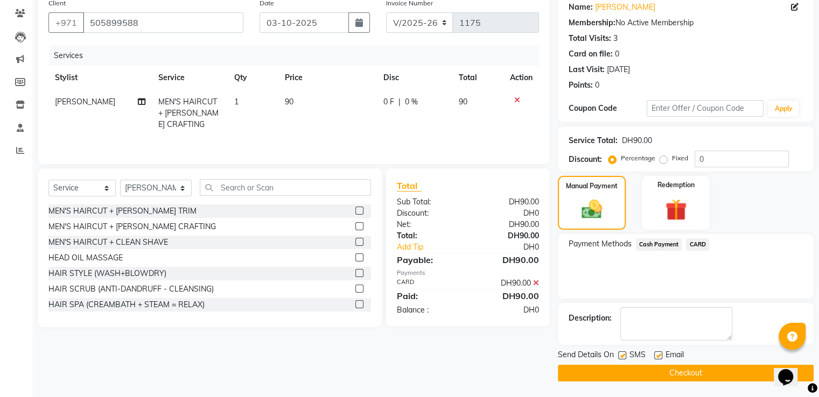
click at [588, 375] on button "Checkout" at bounding box center [686, 373] width 256 height 17
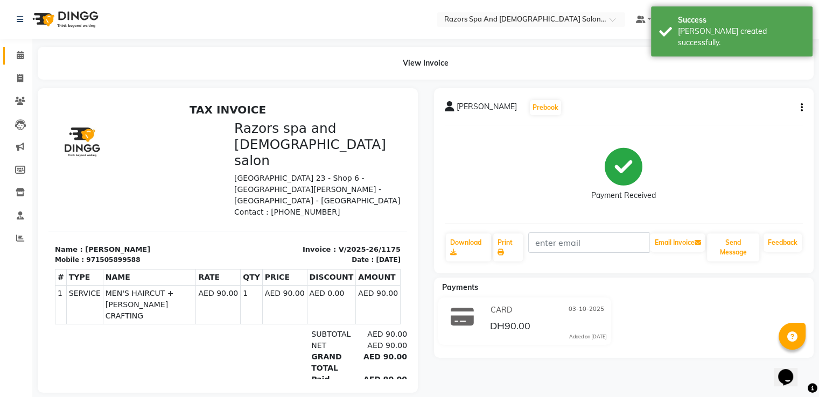
click at [22, 57] on icon at bounding box center [20, 55] width 7 height 8
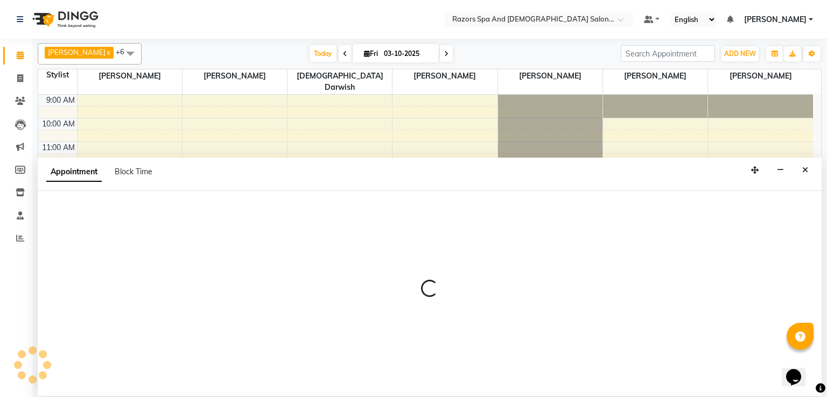
select select "92551"
select select "750"
select select "tentative"
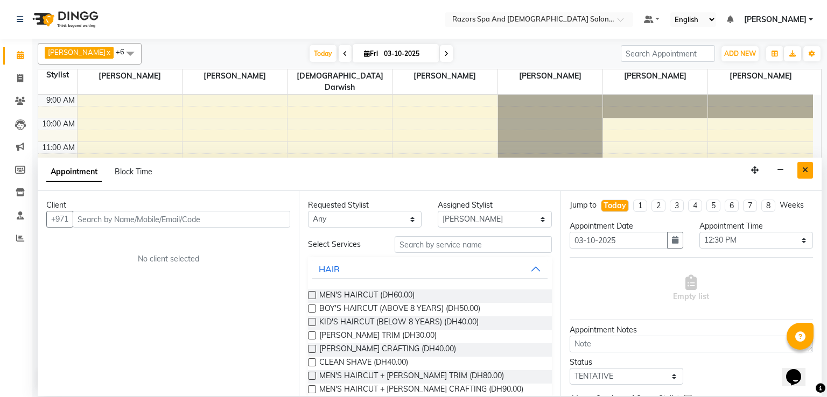
click at [806, 173] on icon "Close" at bounding box center [805, 170] width 6 height 8
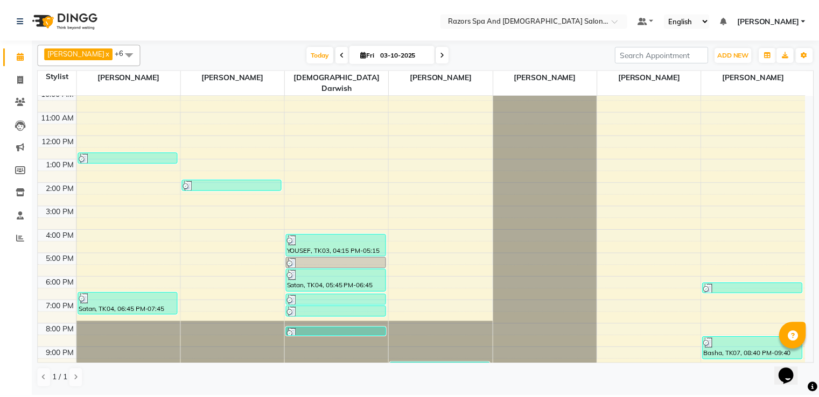
scroll to position [71, 0]
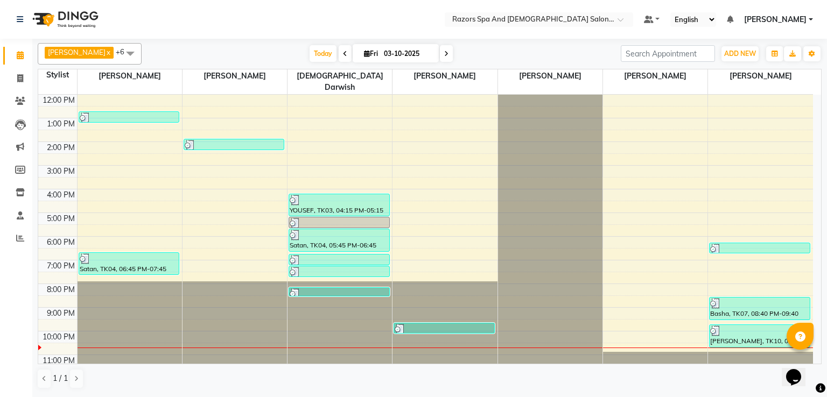
click at [725, 325] on div "[PERSON_NAME], TK10, 09:50 PM-10:50 PM, MEN'S HAIRCUT + [PERSON_NAME] CRAFTING" at bounding box center [760, 336] width 100 height 22
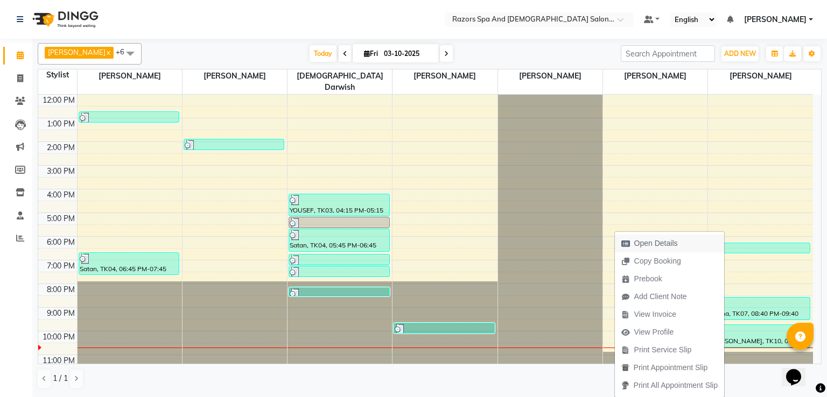
click at [674, 244] on span "Open Details" at bounding box center [656, 243] width 44 height 11
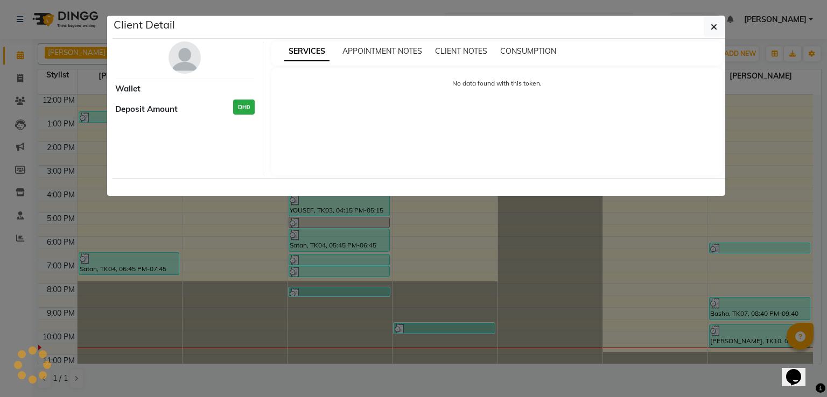
select select "3"
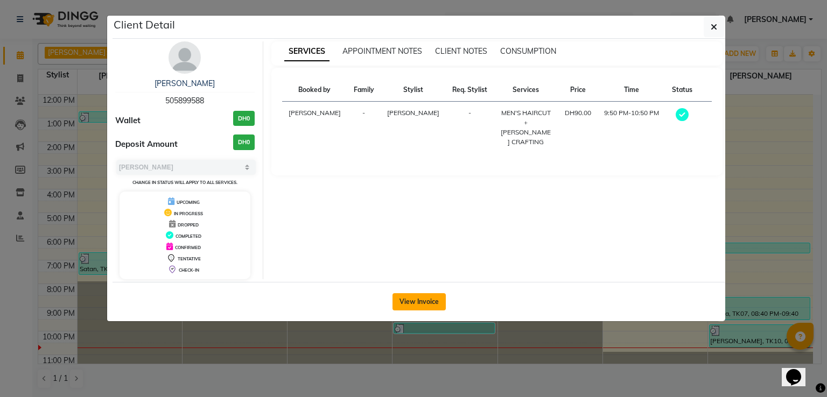
click at [420, 302] on button "View Invoice" at bounding box center [419, 302] width 53 height 17
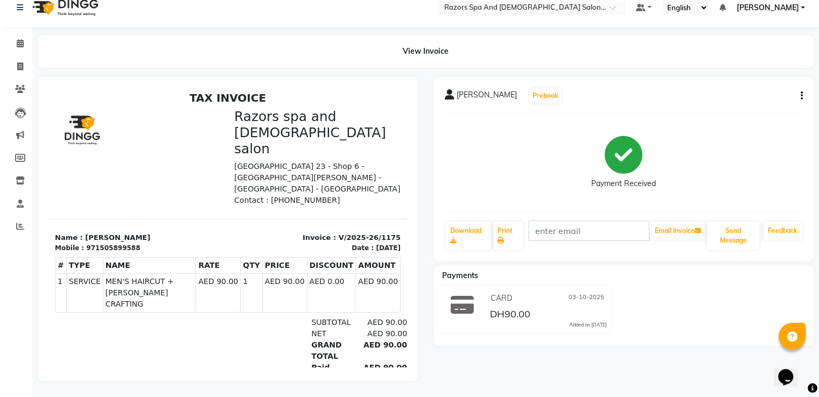
scroll to position [19, 0]
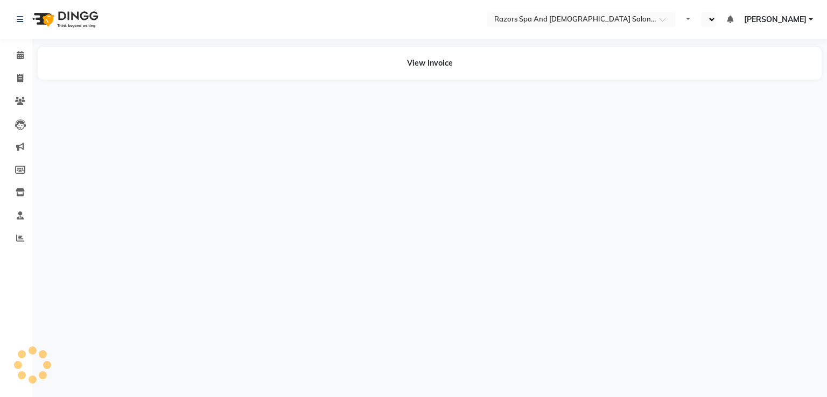
select select "en"
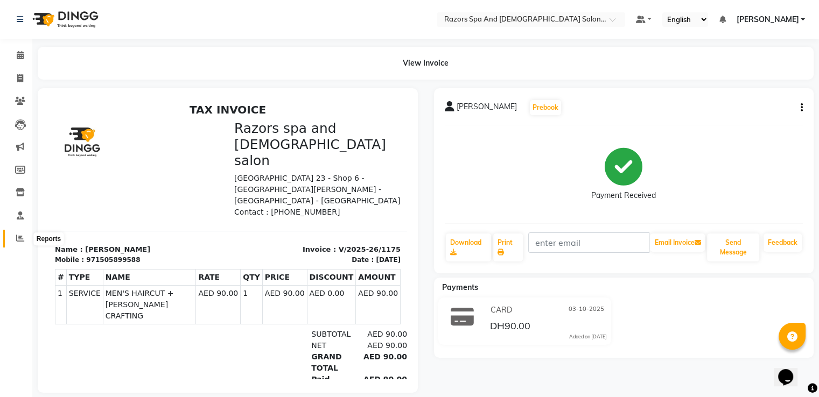
click at [24, 242] on span at bounding box center [20, 239] width 19 height 12
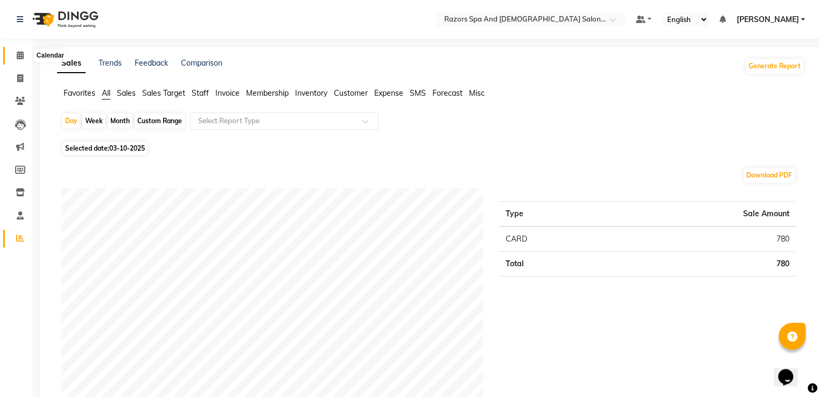
click at [12, 54] on span at bounding box center [20, 56] width 19 height 12
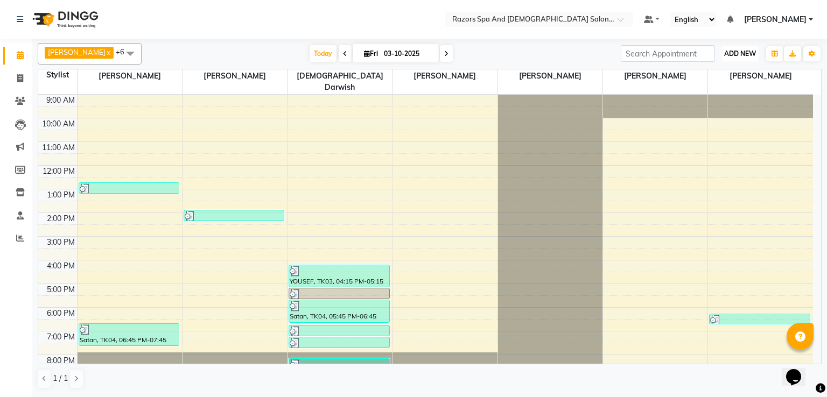
click at [739, 48] on button "ADD NEW Toggle Dropdown" at bounding box center [740, 53] width 37 height 15
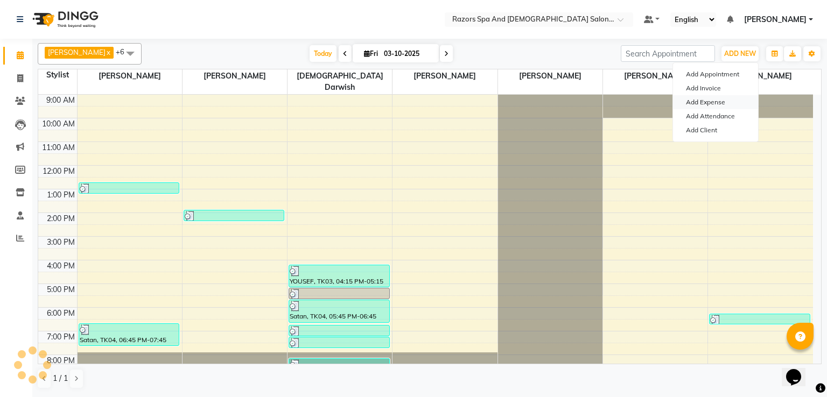
click at [709, 98] on link "Add Expense" at bounding box center [715, 102] width 85 height 14
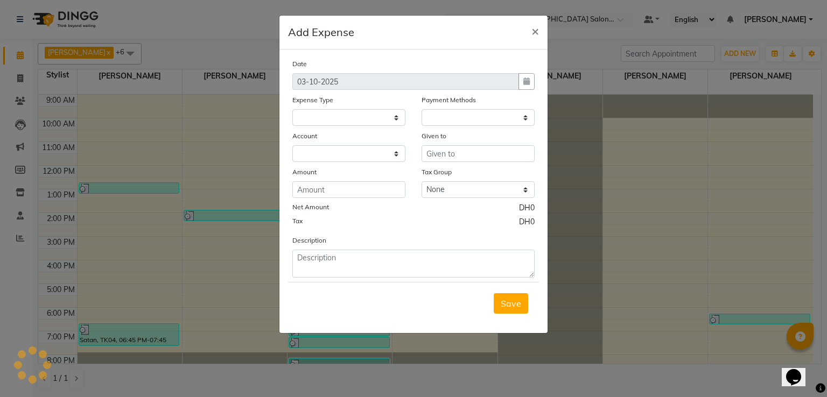
select select
click at [341, 118] on select "Select AC servicing Advance Salary Bank charges Car maintenance Cash transfer t…" at bounding box center [348, 117] width 113 height 17
select select "22555"
click at [474, 124] on select "Select Cash Payment CARD" at bounding box center [478, 117] width 113 height 17
select select "114"
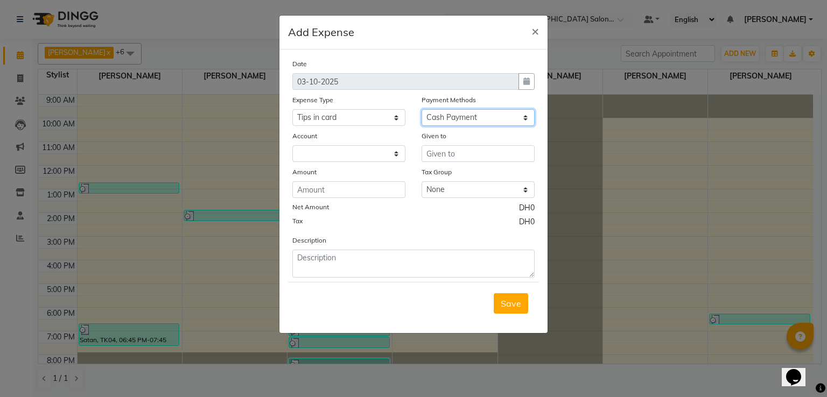
click at [422, 110] on select "Select Cash Payment CARD" at bounding box center [478, 117] width 113 height 17
select select "7542"
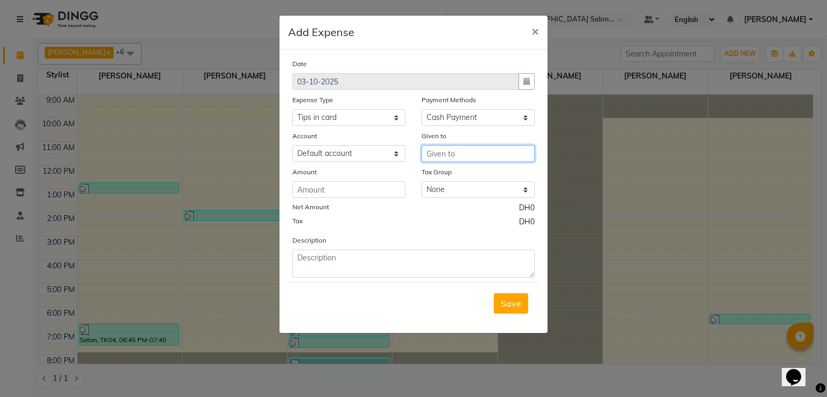
click at [476, 155] on input "text" at bounding box center [478, 153] width 113 height 17
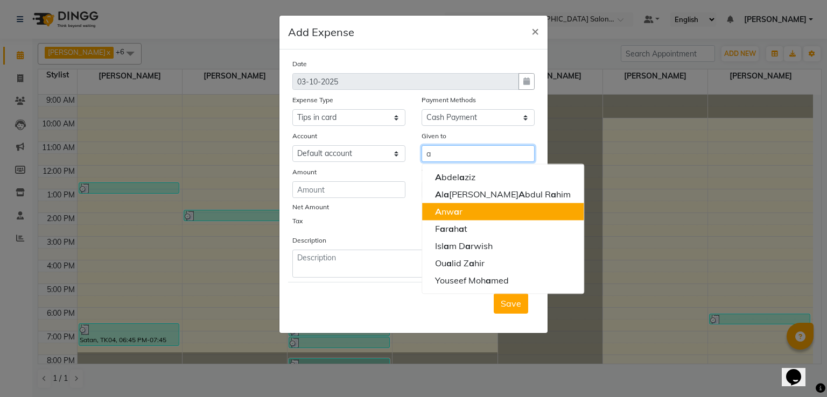
click at [479, 209] on button "A nw a r" at bounding box center [503, 211] width 162 height 17
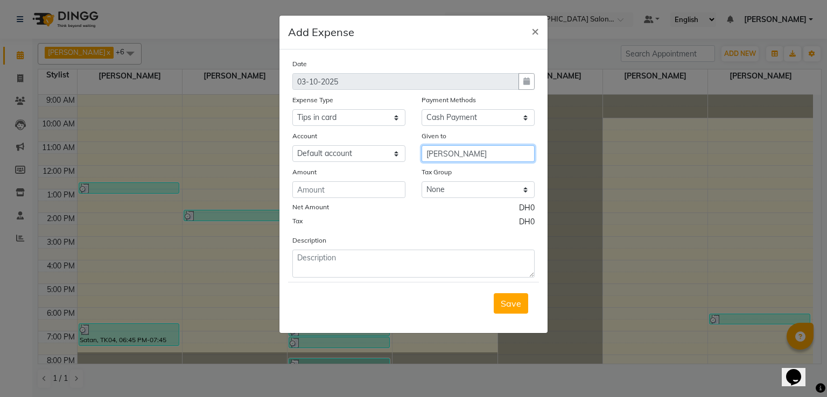
type input "[PERSON_NAME]"
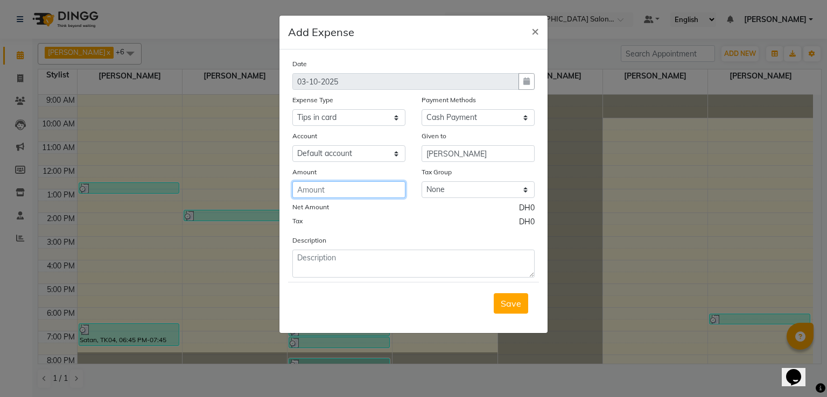
click at [367, 186] on input "number" at bounding box center [348, 189] width 113 height 17
type input "1"
type input "9"
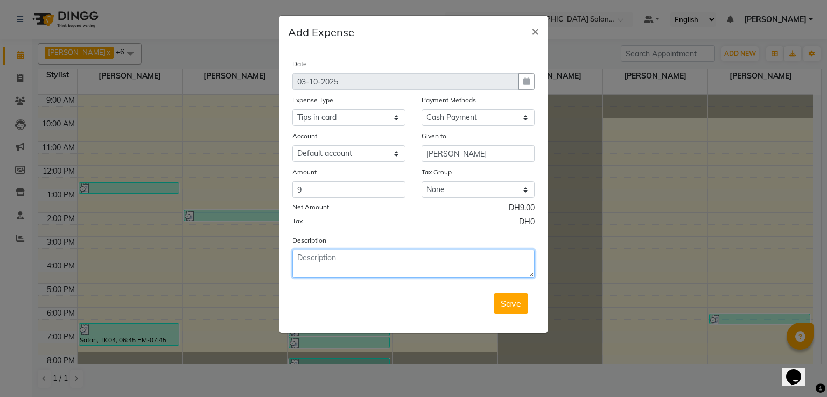
click at [363, 262] on textarea at bounding box center [413, 264] width 242 height 28
type textarea "Tips in Card 10"
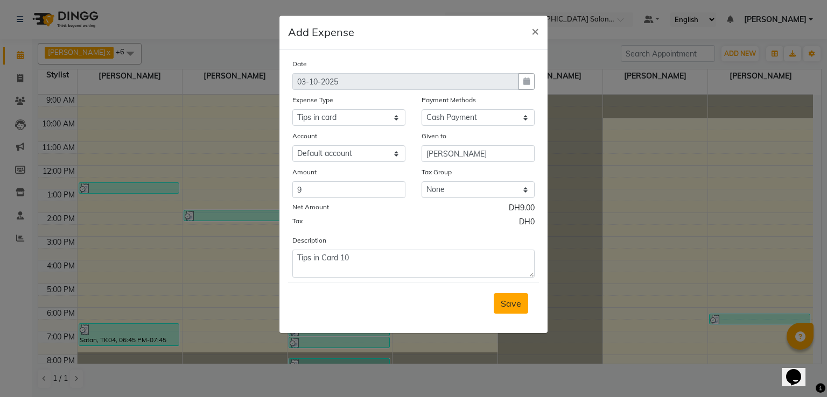
click at [514, 309] on span "Save" at bounding box center [511, 303] width 20 height 11
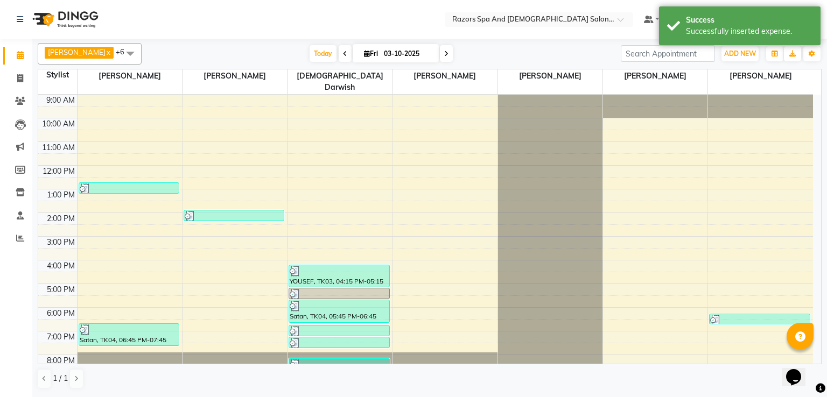
scroll to position [71, 0]
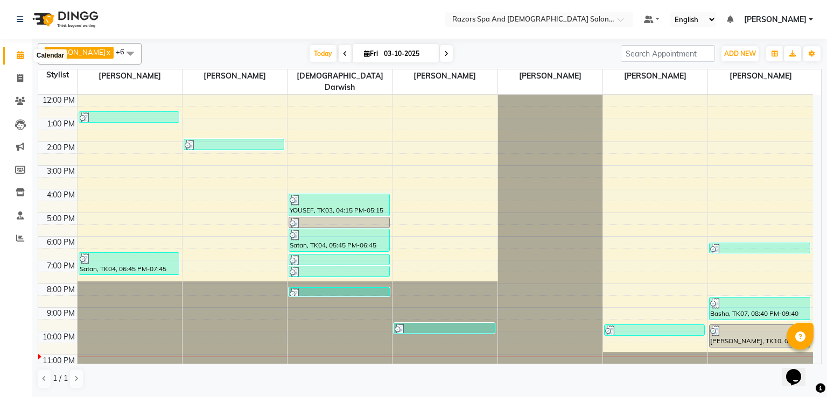
click at [12, 54] on span at bounding box center [20, 56] width 19 height 12
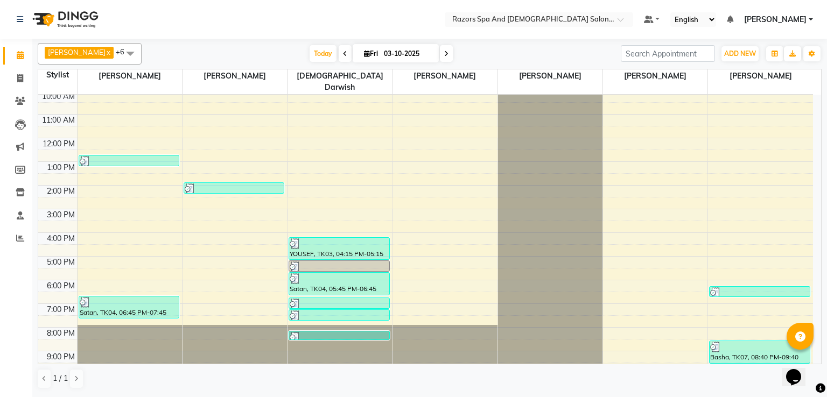
scroll to position [0, 0]
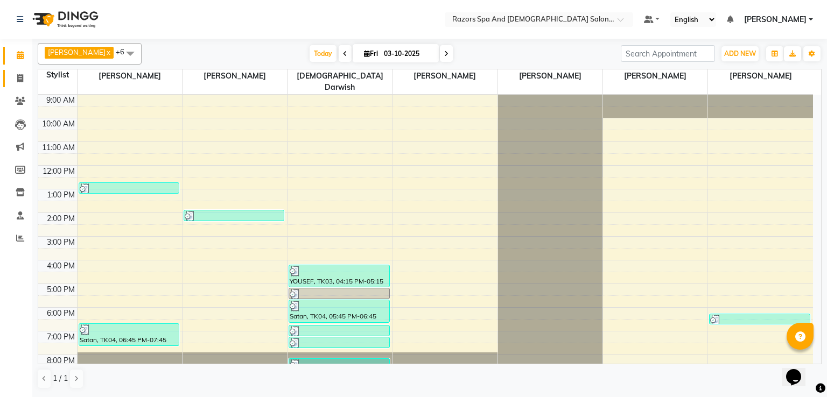
click at [21, 79] on icon at bounding box center [20, 78] width 6 height 8
select select "service"
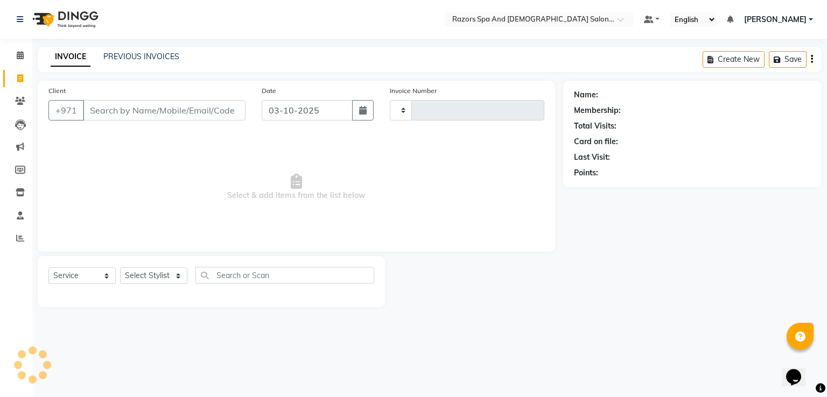
type input "1176"
select select "8419"
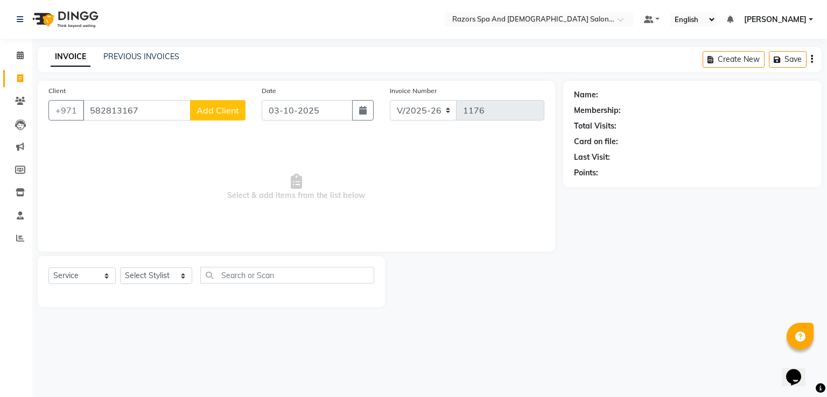
type input "582813167"
click at [222, 115] on span "Add Client" at bounding box center [218, 110] width 43 height 11
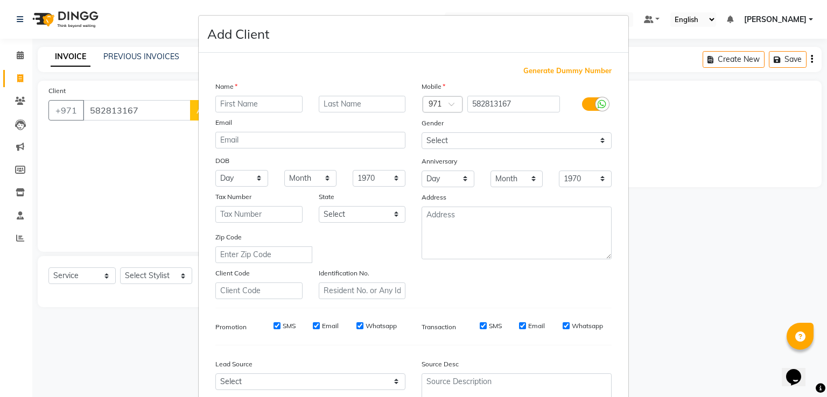
click at [255, 108] on input "text" at bounding box center [258, 104] width 87 height 17
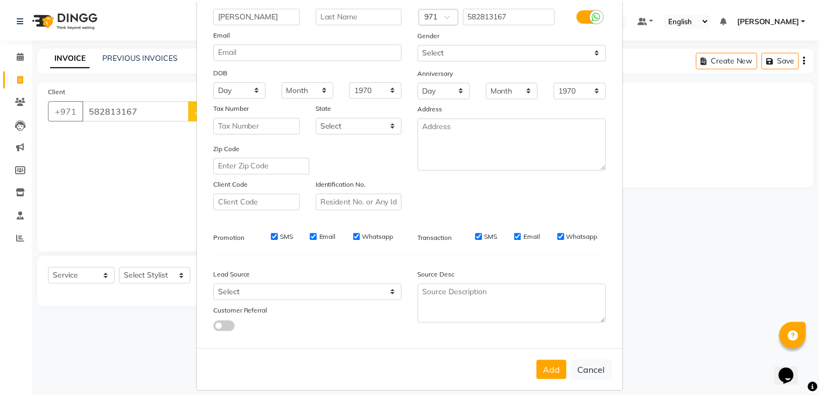
scroll to position [105, 0]
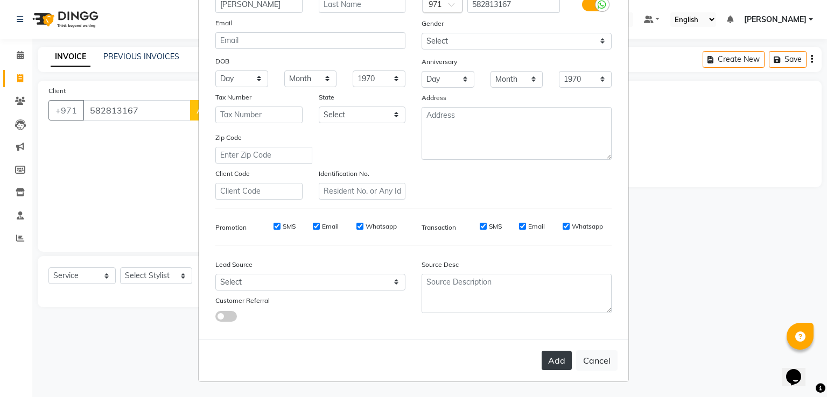
type input "[PERSON_NAME]"
click at [549, 363] on button "Add" at bounding box center [557, 360] width 30 height 19
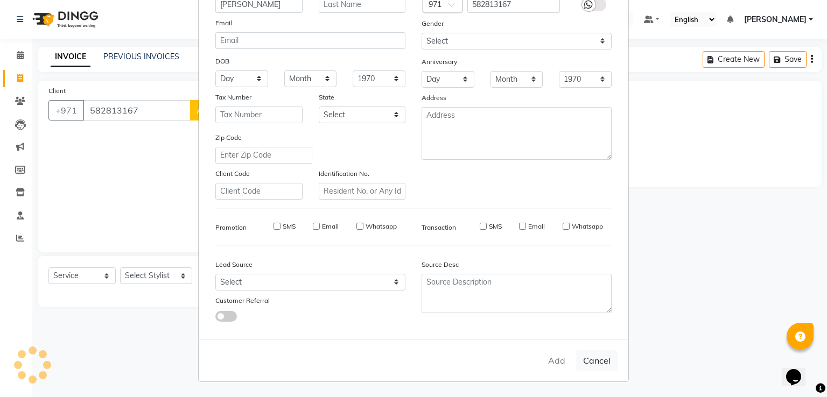
select select
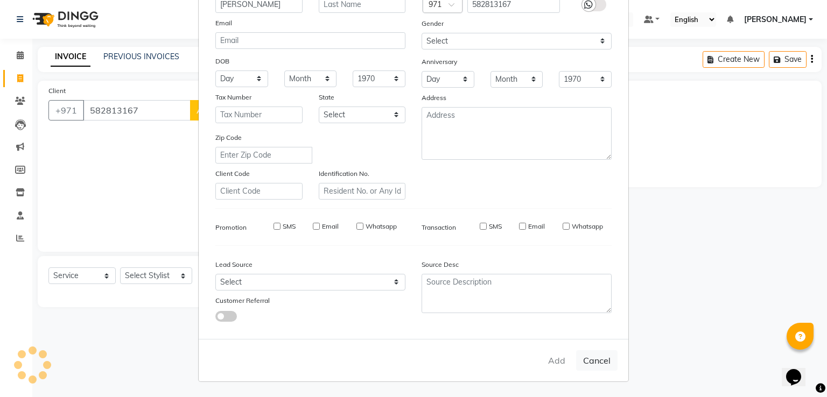
select select
checkbox input "false"
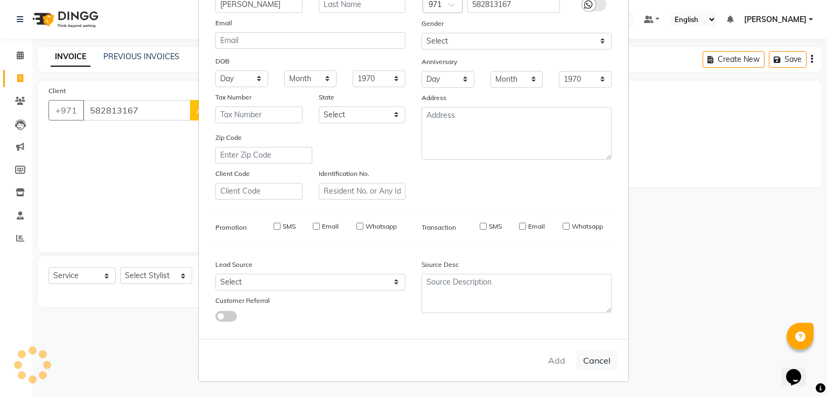
checkbox input "false"
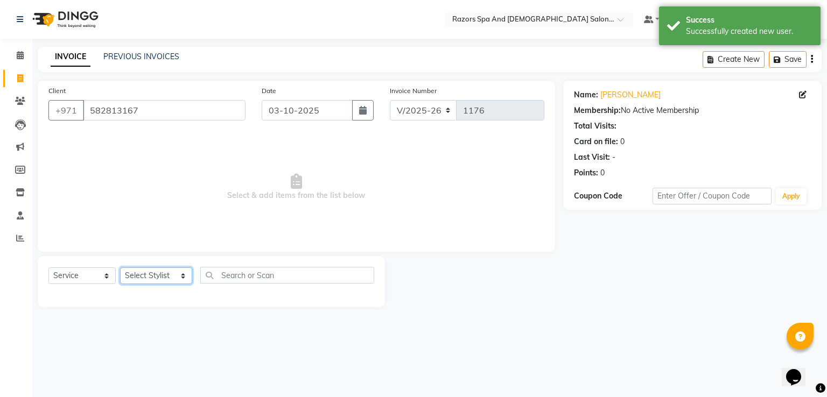
click at [153, 278] on select "Select Stylist [PERSON_NAME] Alaseel [PERSON_NAME] Anwar [PERSON_NAME] Islam [P…" at bounding box center [156, 276] width 72 height 17
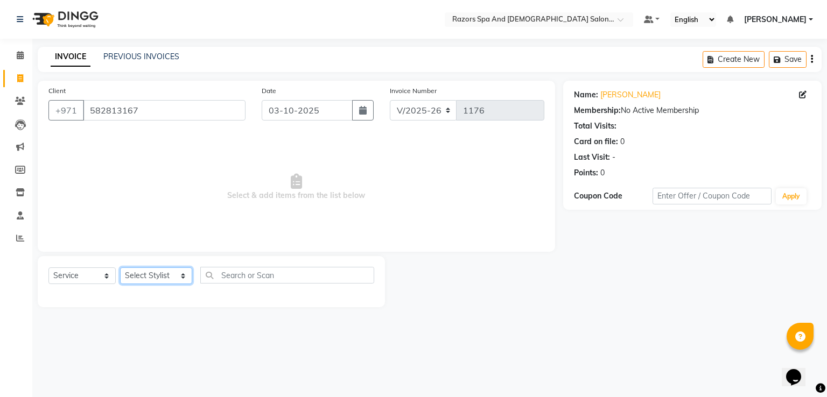
select select "92552"
click at [120, 268] on select "Select Stylist [PERSON_NAME] Alaseel [PERSON_NAME] Anwar [PERSON_NAME] Islam [P…" at bounding box center [156, 276] width 72 height 17
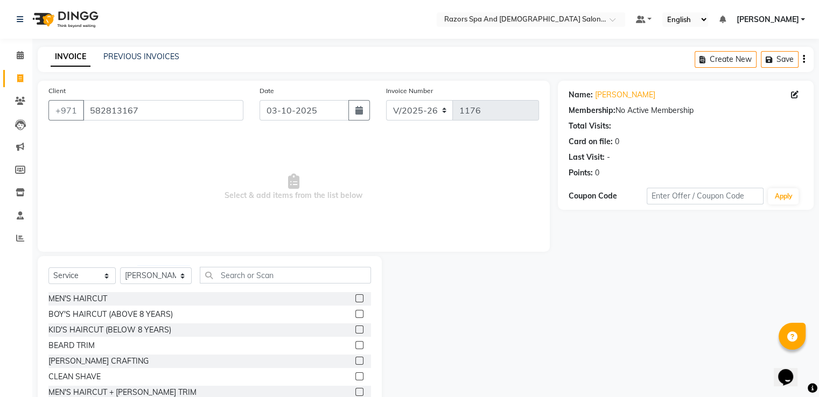
click at [355, 359] on label at bounding box center [359, 361] width 8 height 8
click at [355, 359] on input "checkbox" at bounding box center [358, 361] width 7 height 7
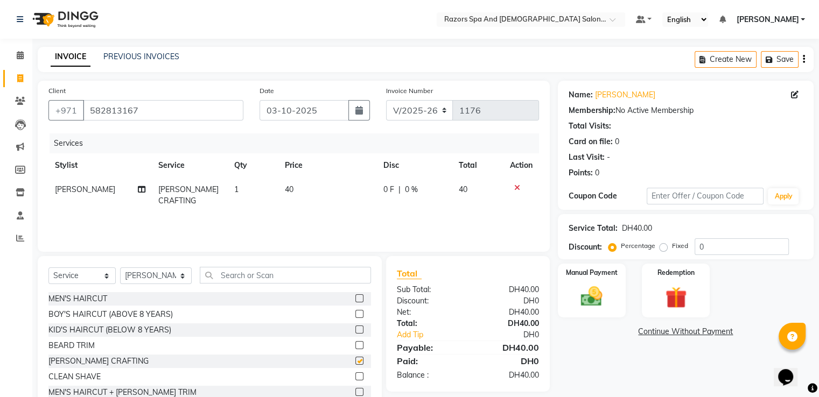
checkbox input "false"
click at [152, 274] on select "Select Stylist [PERSON_NAME] Alaseel [PERSON_NAME] Anwar [PERSON_NAME] Islam [P…" at bounding box center [156, 276] width 72 height 17
select select "81371"
click at [120, 268] on select "Select Stylist [PERSON_NAME] Alaseel [PERSON_NAME] Anwar [PERSON_NAME] Islam [P…" at bounding box center [156, 276] width 72 height 17
click at [355, 328] on label at bounding box center [359, 330] width 8 height 8
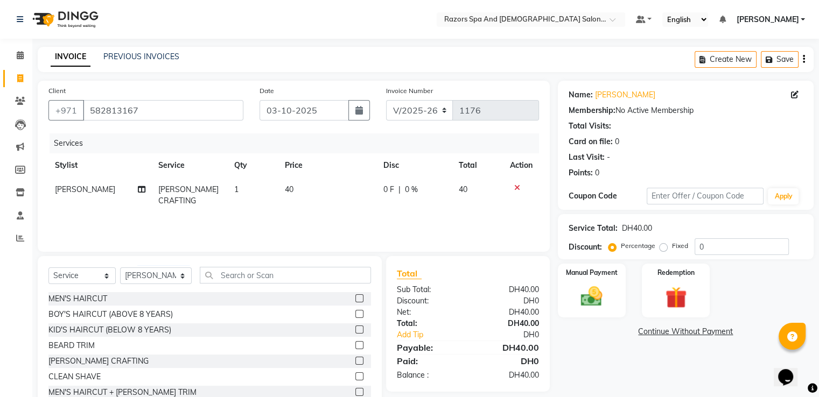
click at [355, 328] on input "checkbox" at bounding box center [358, 330] width 7 height 7
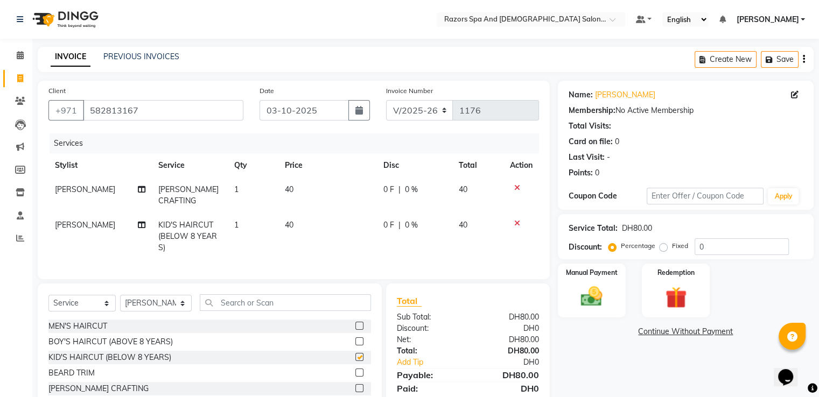
checkbox input "false"
click at [584, 299] on img at bounding box center [592, 297] width 36 height 26
click at [696, 335] on span "CARD" at bounding box center [697, 332] width 23 height 12
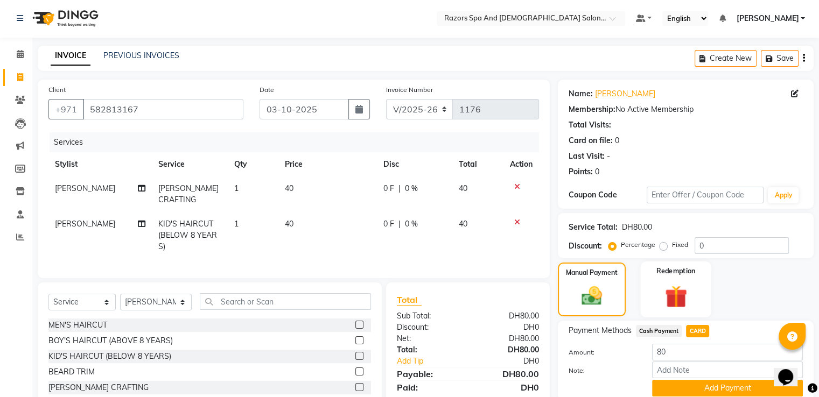
scroll to position [70, 0]
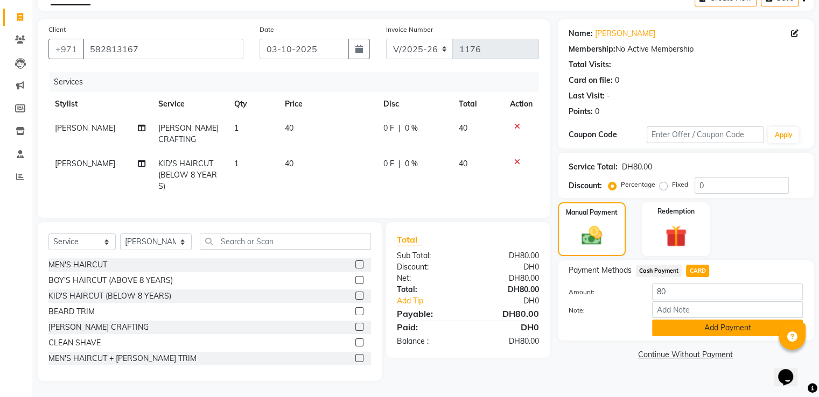
click at [673, 322] on button "Add Payment" at bounding box center [727, 328] width 151 height 17
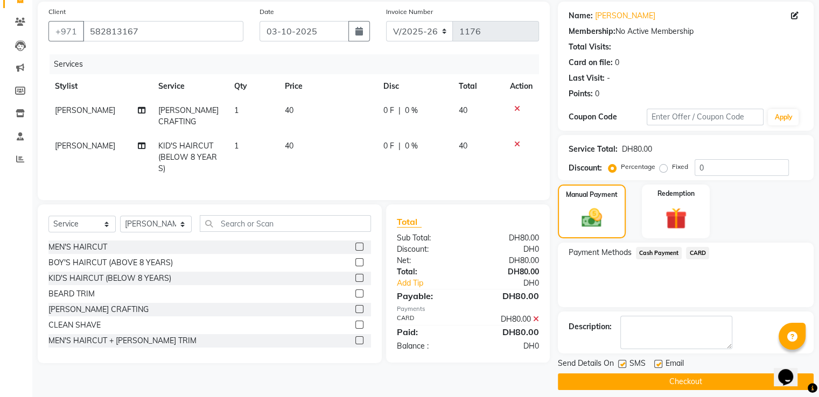
scroll to position [88, 0]
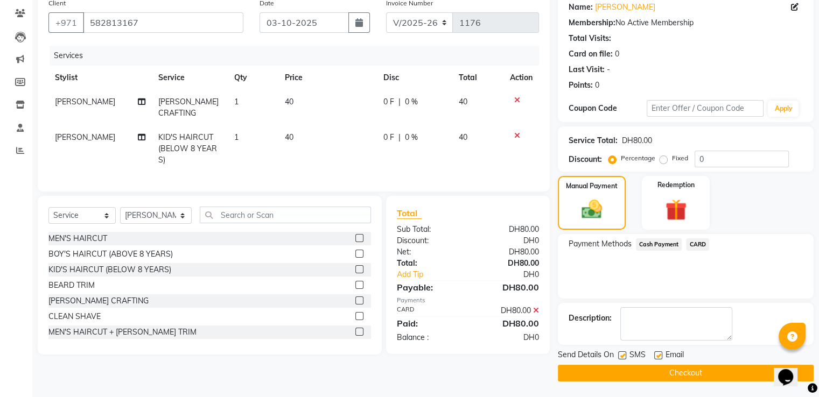
click at [601, 371] on button "Checkout" at bounding box center [686, 373] width 256 height 17
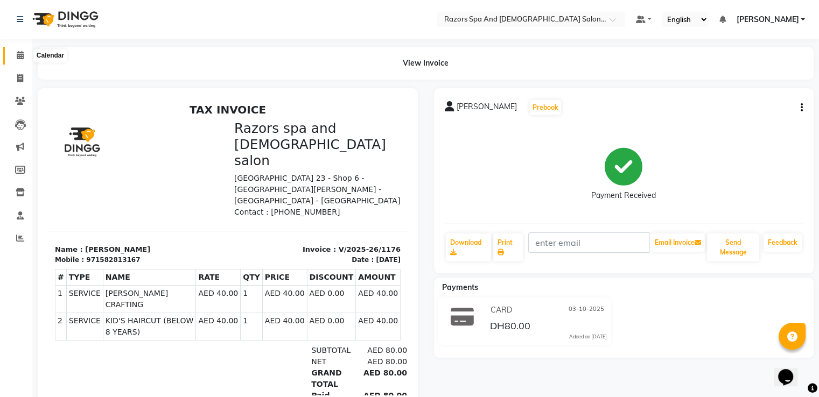
click at [17, 56] on icon at bounding box center [20, 55] width 7 height 8
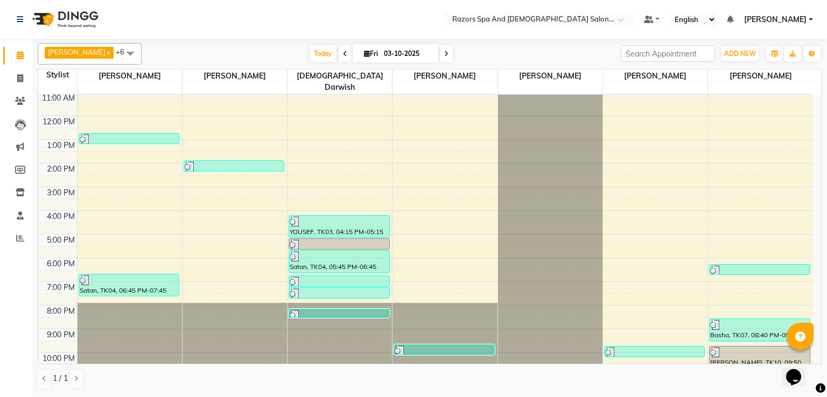
scroll to position [71, 0]
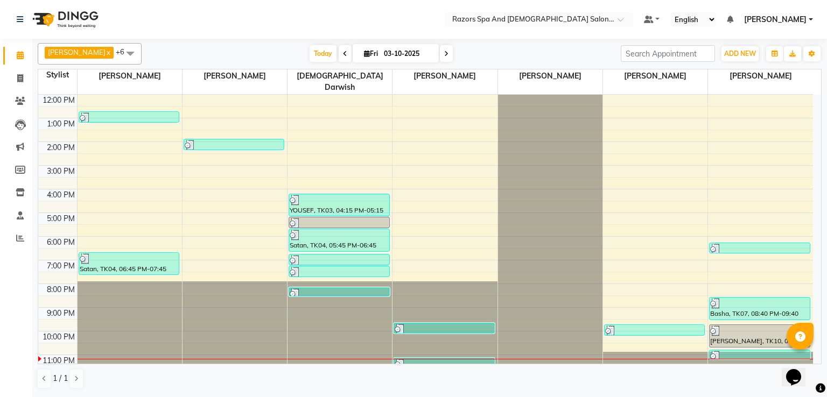
click at [730, 351] on div at bounding box center [759, 356] width 99 height 11
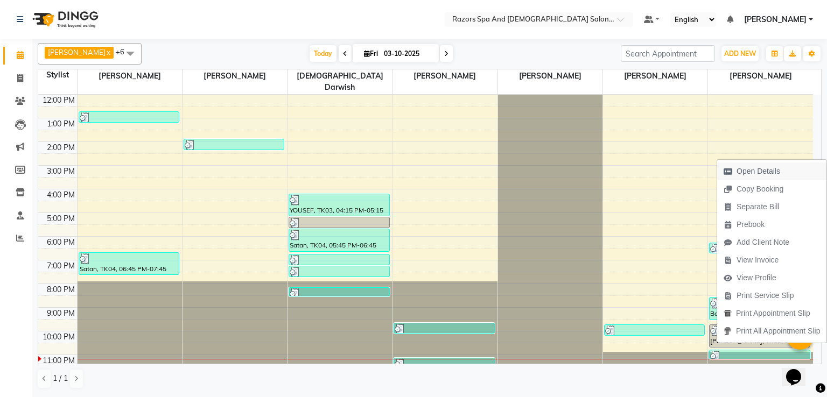
click at [745, 172] on span "Open Details" at bounding box center [759, 171] width 44 height 11
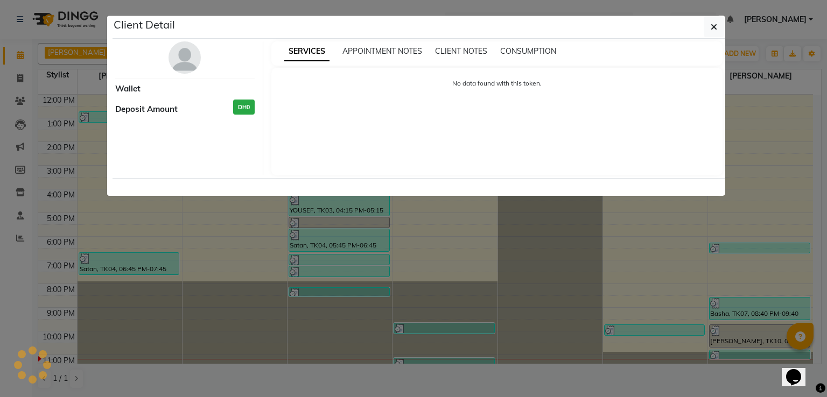
select select "3"
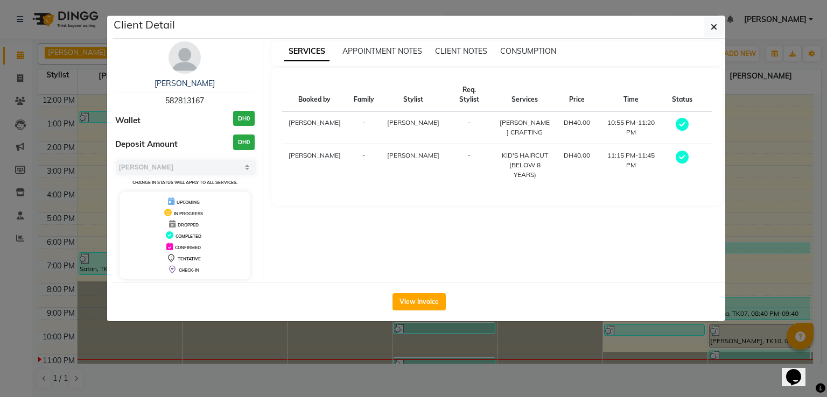
drag, startPoint x: 165, startPoint y: 97, endPoint x: 207, endPoint y: 103, distance: 42.4
click at [207, 103] on div "Ibrahim 582813167" at bounding box center [184, 92] width 139 height 29
copy span "582813167"
click at [709, 33] on button "button" at bounding box center [714, 27] width 20 height 20
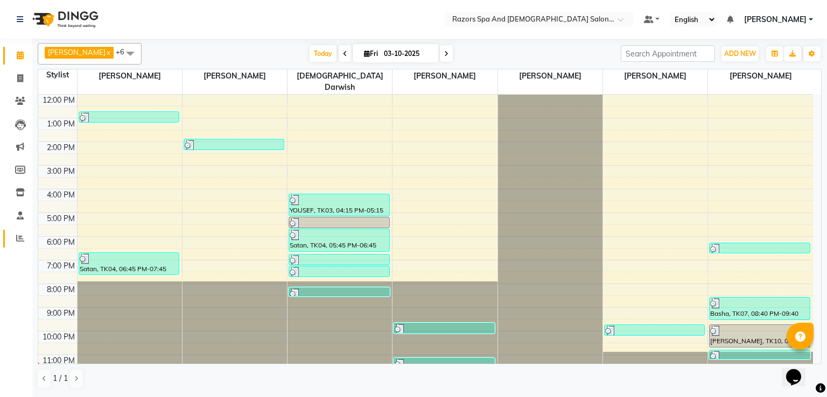
click at [19, 240] on icon at bounding box center [20, 238] width 8 height 8
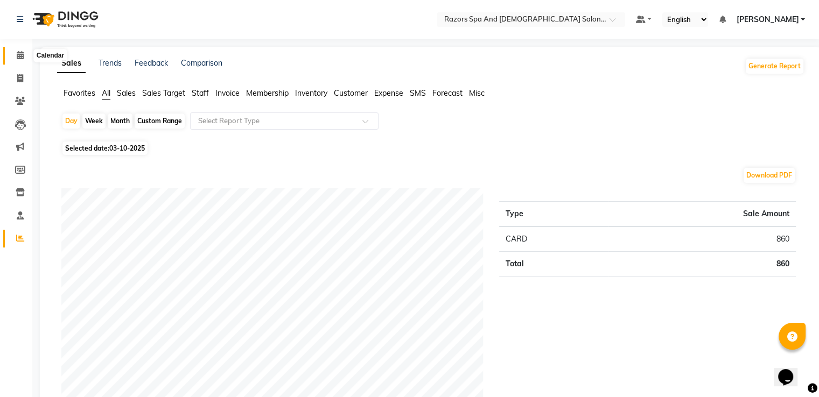
click at [17, 54] on icon at bounding box center [20, 55] width 7 height 8
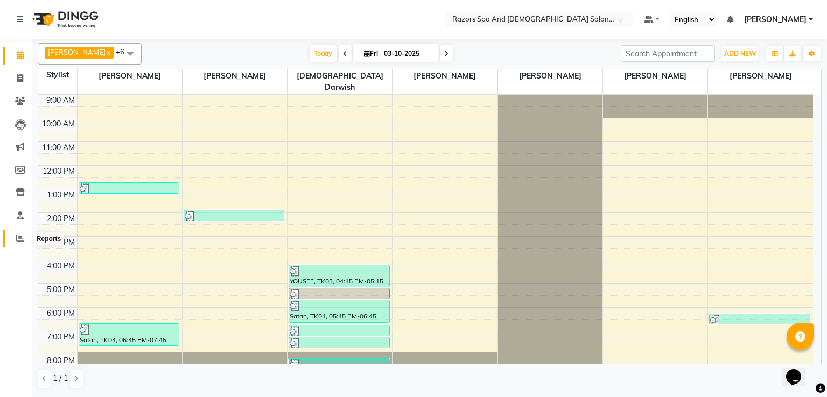
click at [21, 242] on icon at bounding box center [20, 238] width 8 height 8
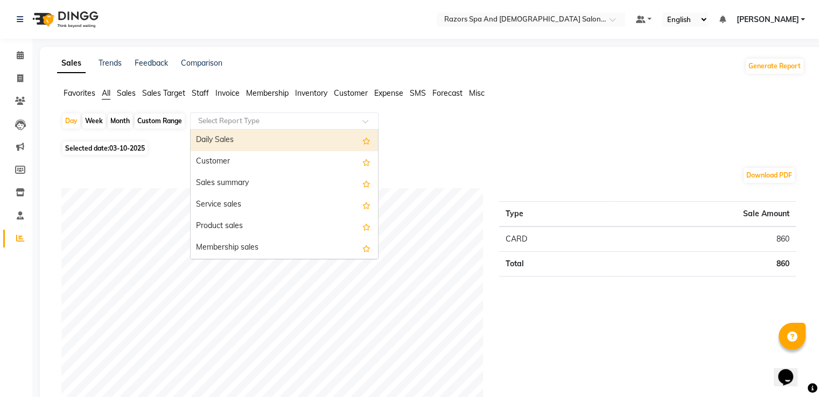
click at [246, 122] on input "text" at bounding box center [273, 121] width 155 height 11
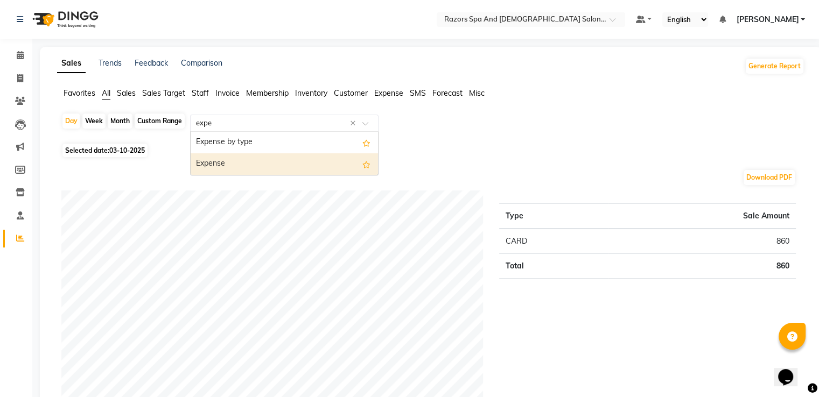
type input "expen"
click at [250, 163] on div "Expense" at bounding box center [284, 164] width 187 height 22
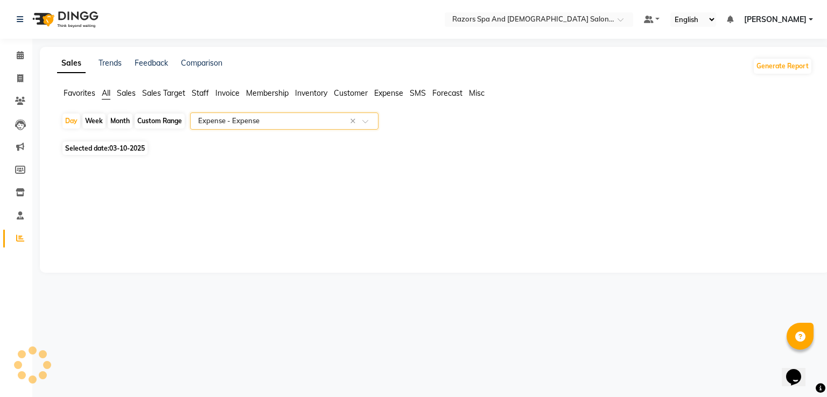
select select "full_report"
select select "csv"
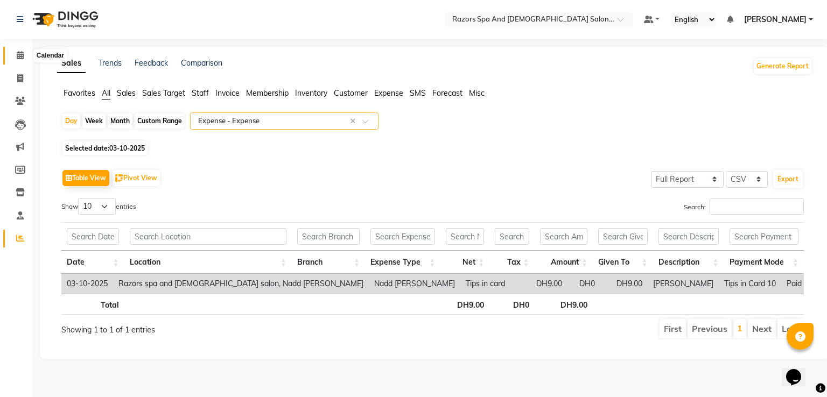
click at [17, 56] on icon at bounding box center [20, 55] width 7 height 8
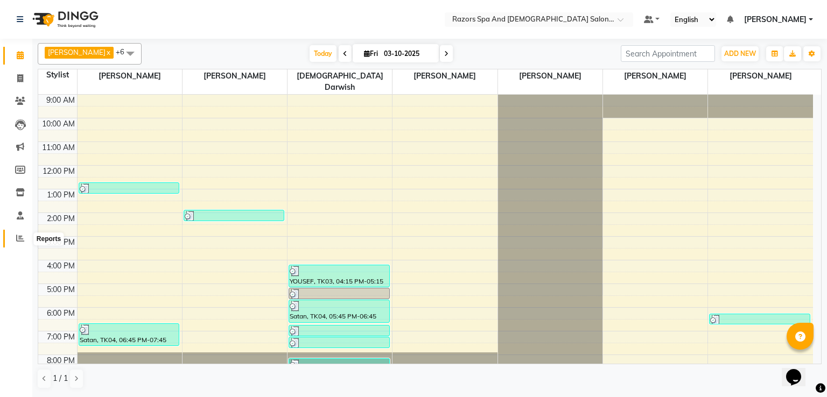
click at [19, 239] on icon at bounding box center [20, 238] width 8 height 8
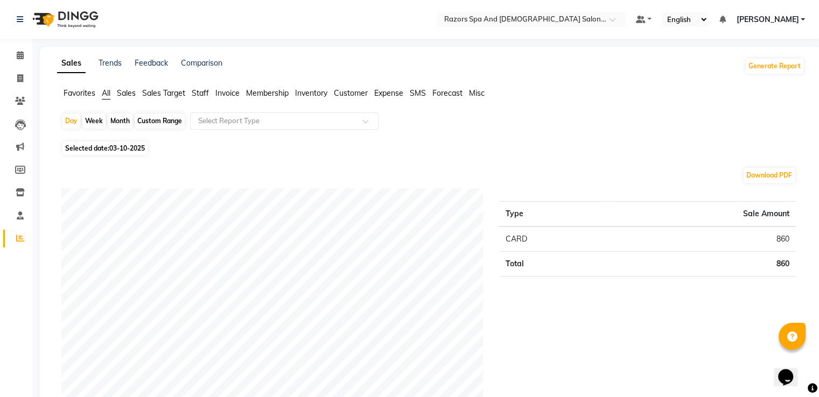
click at [116, 121] on div "Month" at bounding box center [120, 121] width 25 height 15
select select "10"
select select "2025"
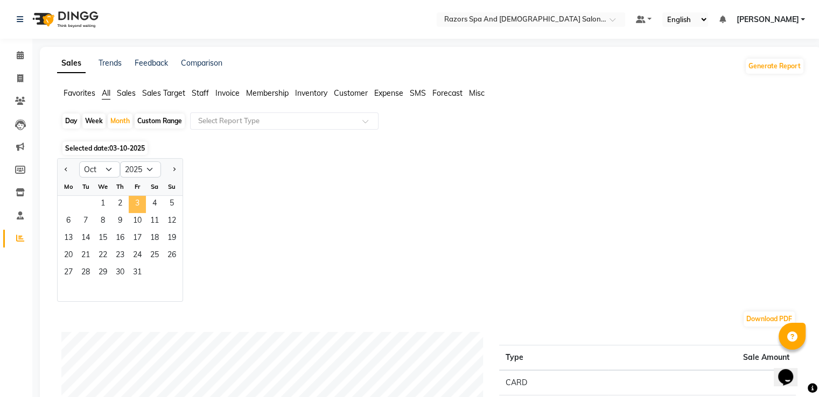
click at [136, 206] on span "3" at bounding box center [137, 204] width 17 height 17
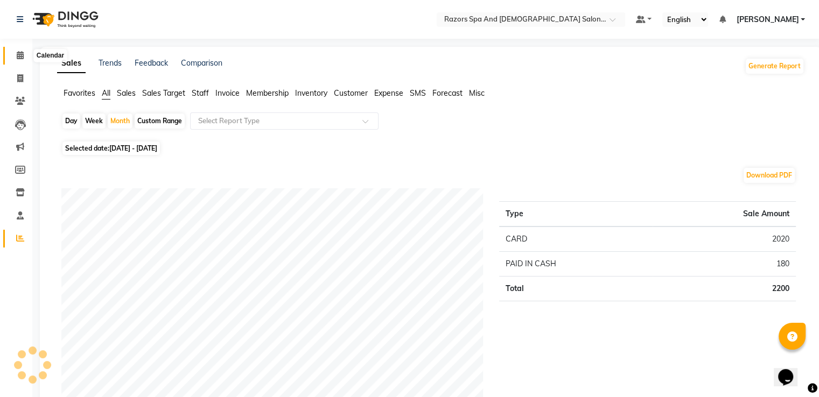
click at [21, 57] on icon at bounding box center [20, 55] width 7 height 8
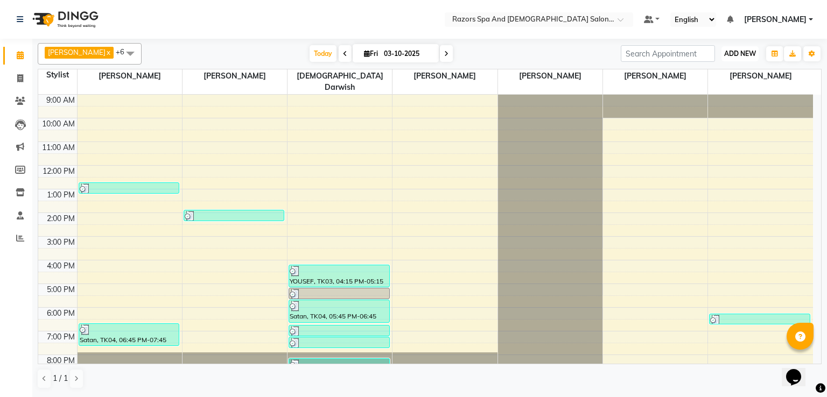
click at [739, 55] on span "ADD NEW" at bounding box center [740, 54] width 32 height 8
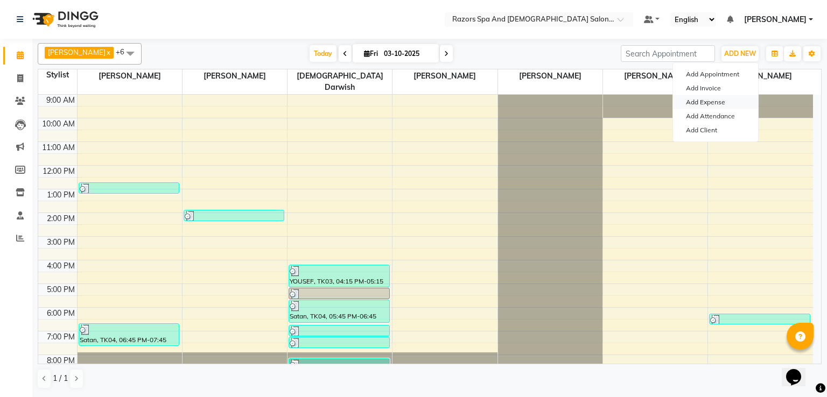
click at [711, 100] on link "Add Expense" at bounding box center [715, 102] width 85 height 14
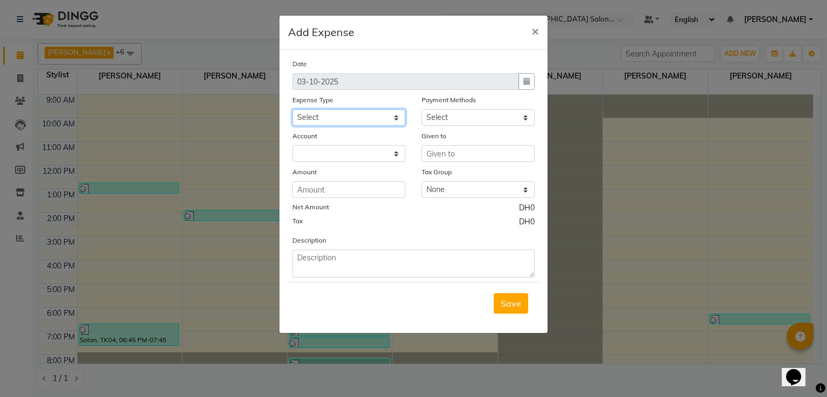
click at [323, 115] on select "Select AC servicing Advance Salary Bank charges Car maintenance Cash transfer t…" at bounding box center [348, 117] width 113 height 17
select select "22555"
click at [500, 117] on select "Select Cash Payment CARD" at bounding box center [478, 117] width 113 height 17
select select "114"
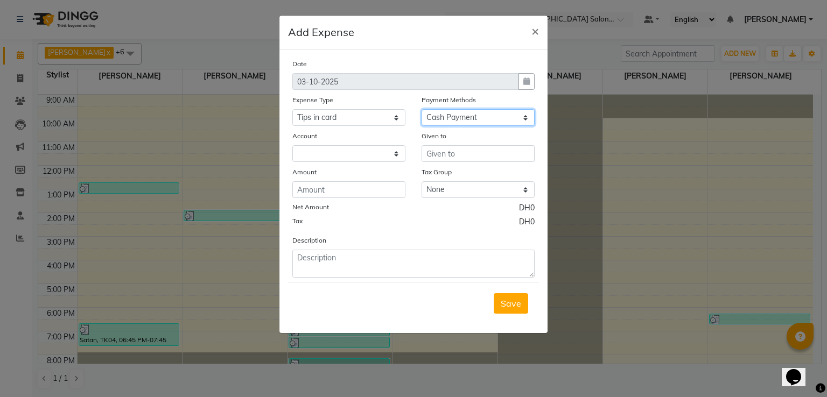
click at [422, 110] on select "Select Cash Payment CARD" at bounding box center [478, 117] width 113 height 17
select select "7542"
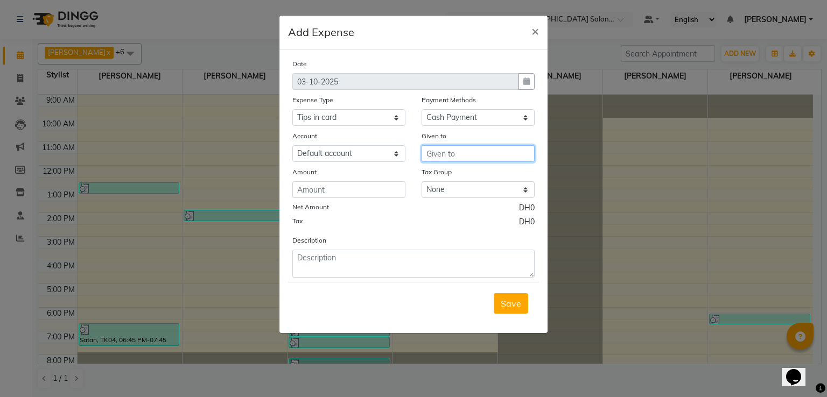
click at [452, 157] on input "text" at bounding box center [478, 153] width 113 height 17
click at [466, 175] on ngb-highlight "Abde laziz" at bounding box center [455, 177] width 40 height 11
type input "[PERSON_NAME]"
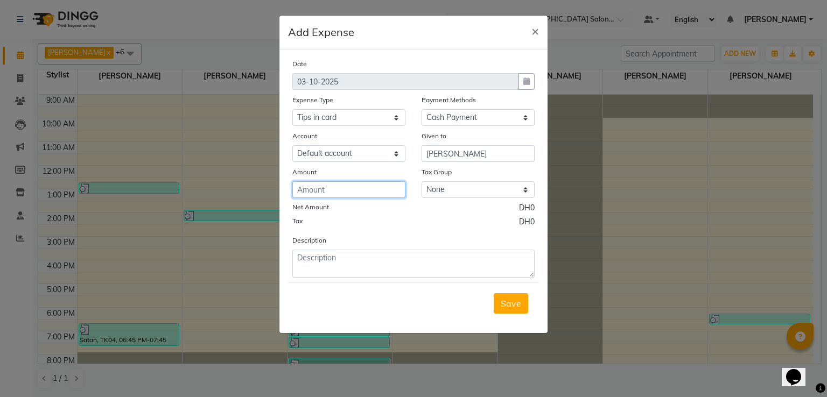
click at [363, 195] on input "number" at bounding box center [348, 189] width 113 height 17
type input "45"
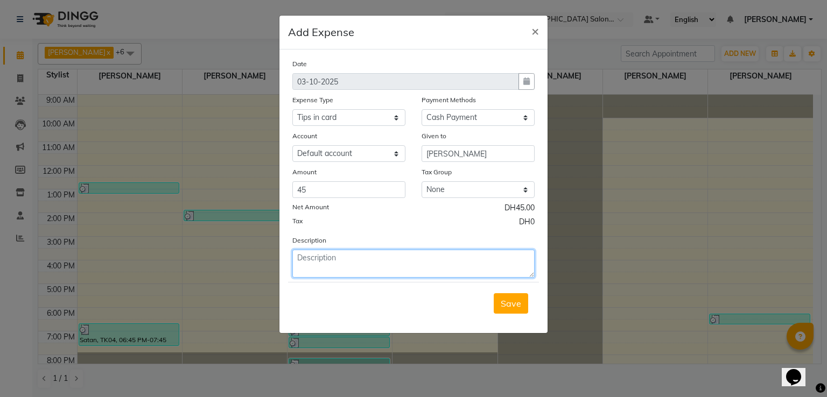
click at [362, 261] on textarea at bounding box center [413, 264] width 242 height 28
type textarea "Card Tips 50 for 1st oct, recieved today."
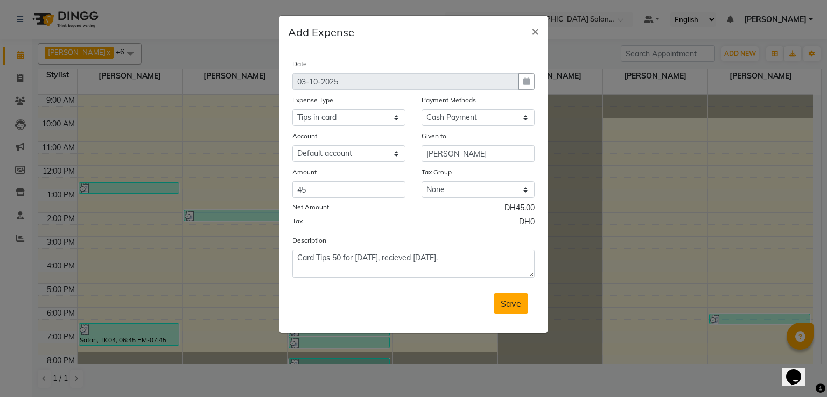
click at [511, 304] on span "Save" at bounding box center [511, 303] width 20 height 11
